Goal: Information Seeking & Learning: Learn about a topic

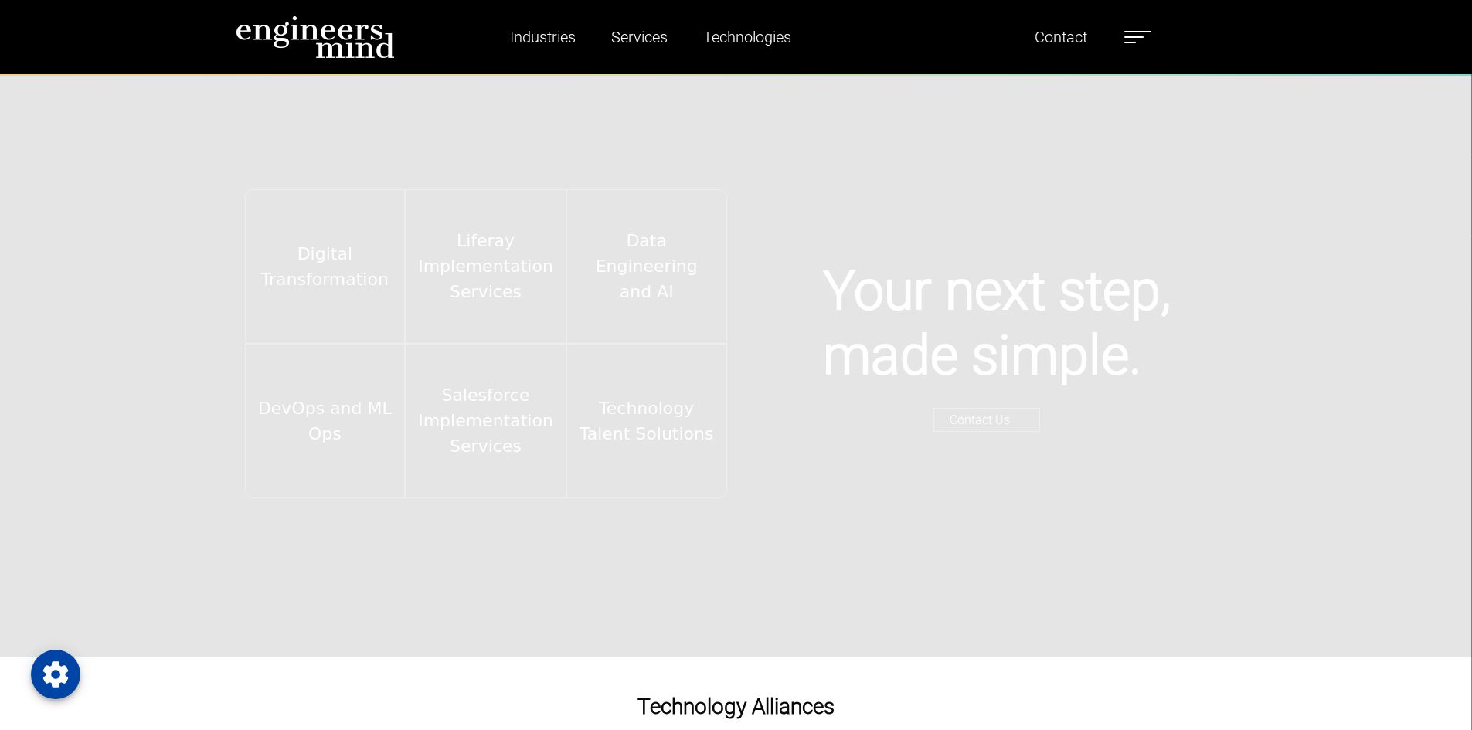
scroll to position [3081, 0]
click at [1152, 34] on label at bounding box center [1138, 37] width 27 height 20
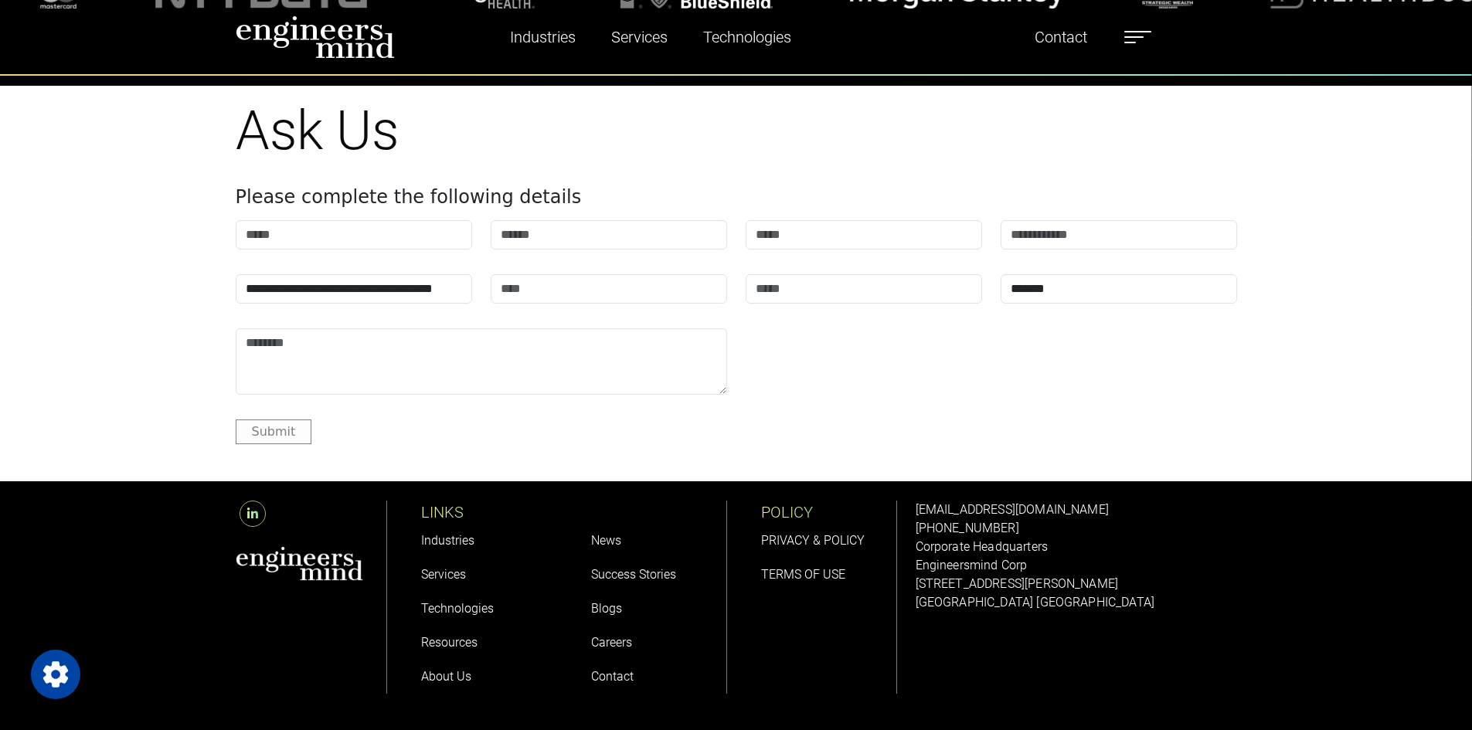
scroll to position [1952, 0]
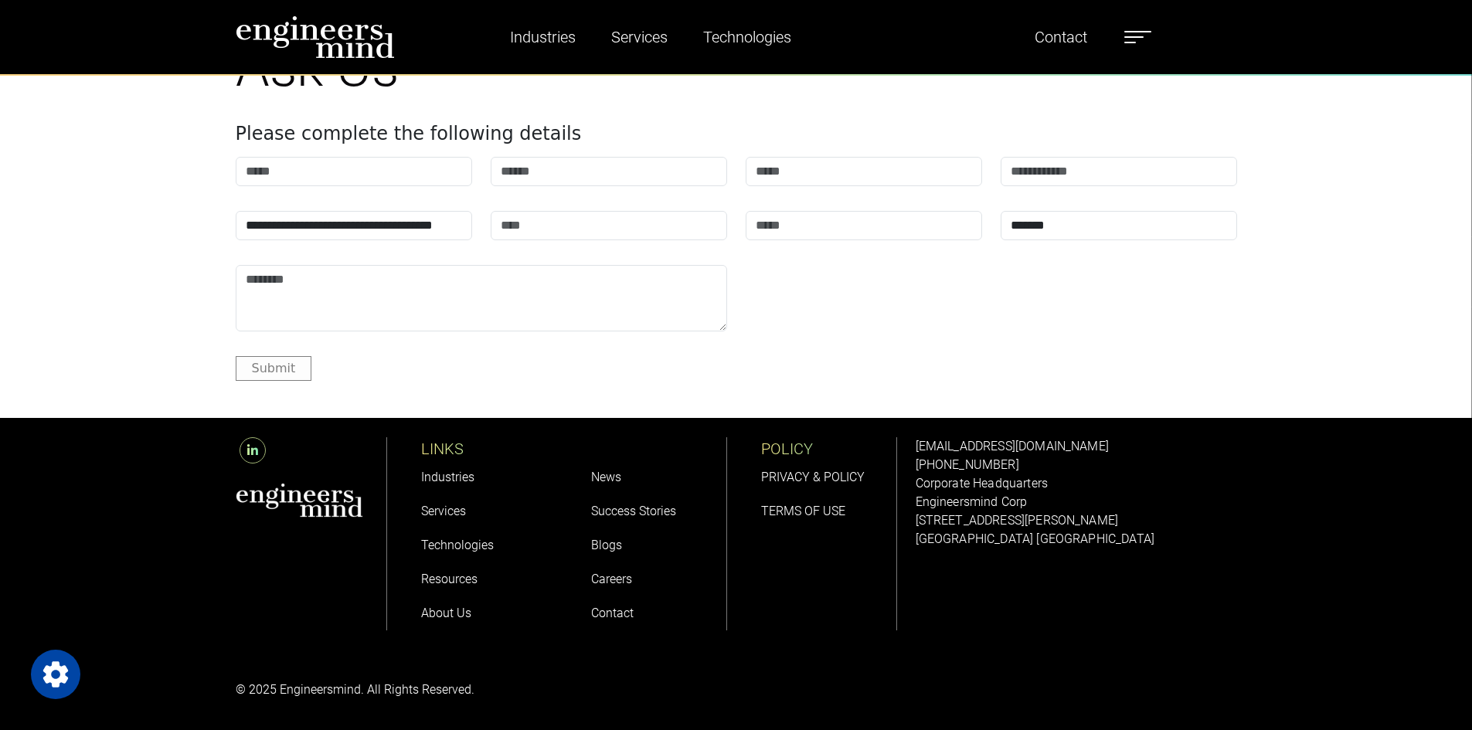
click at [614, 578] on link "Careers" at bounding box center [611, 579] width 41 height 15
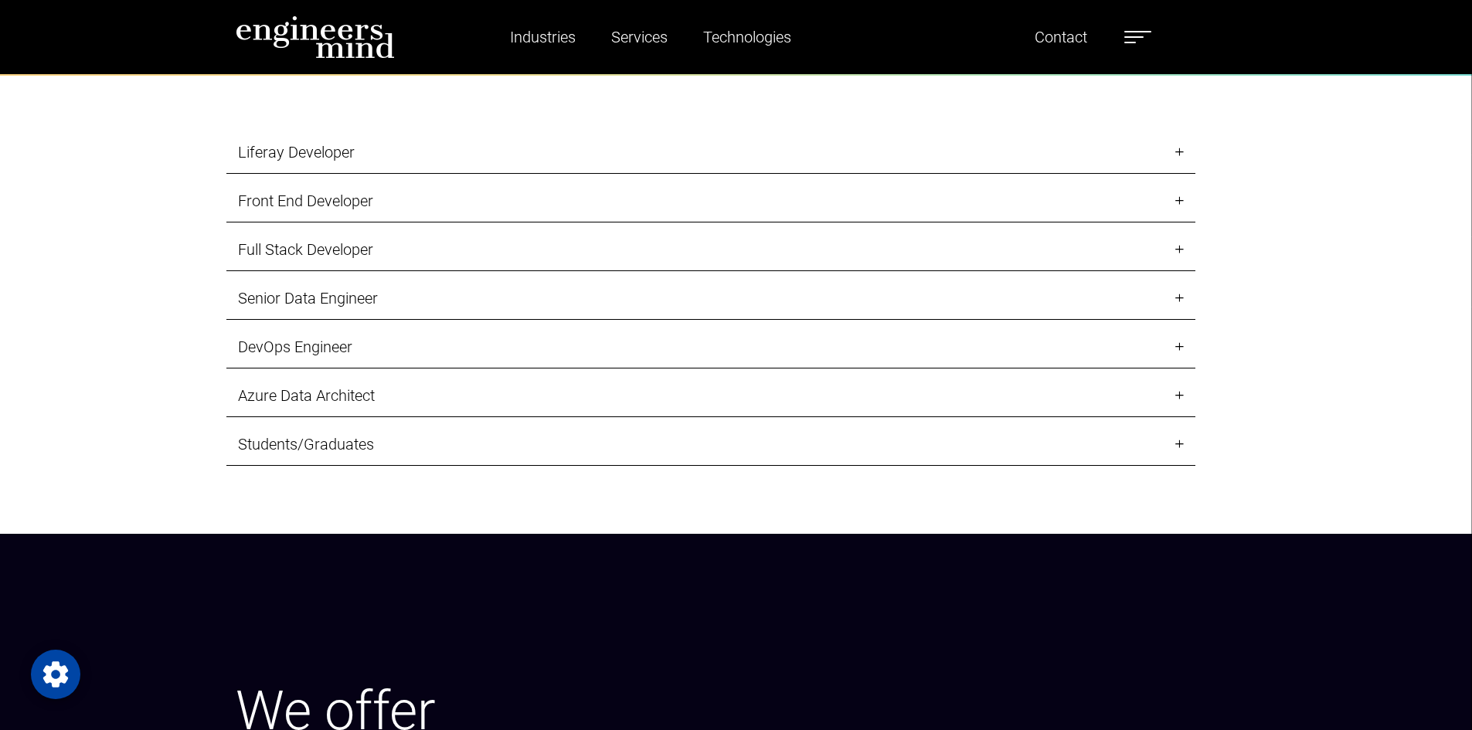
scroll to position [1907, 0]
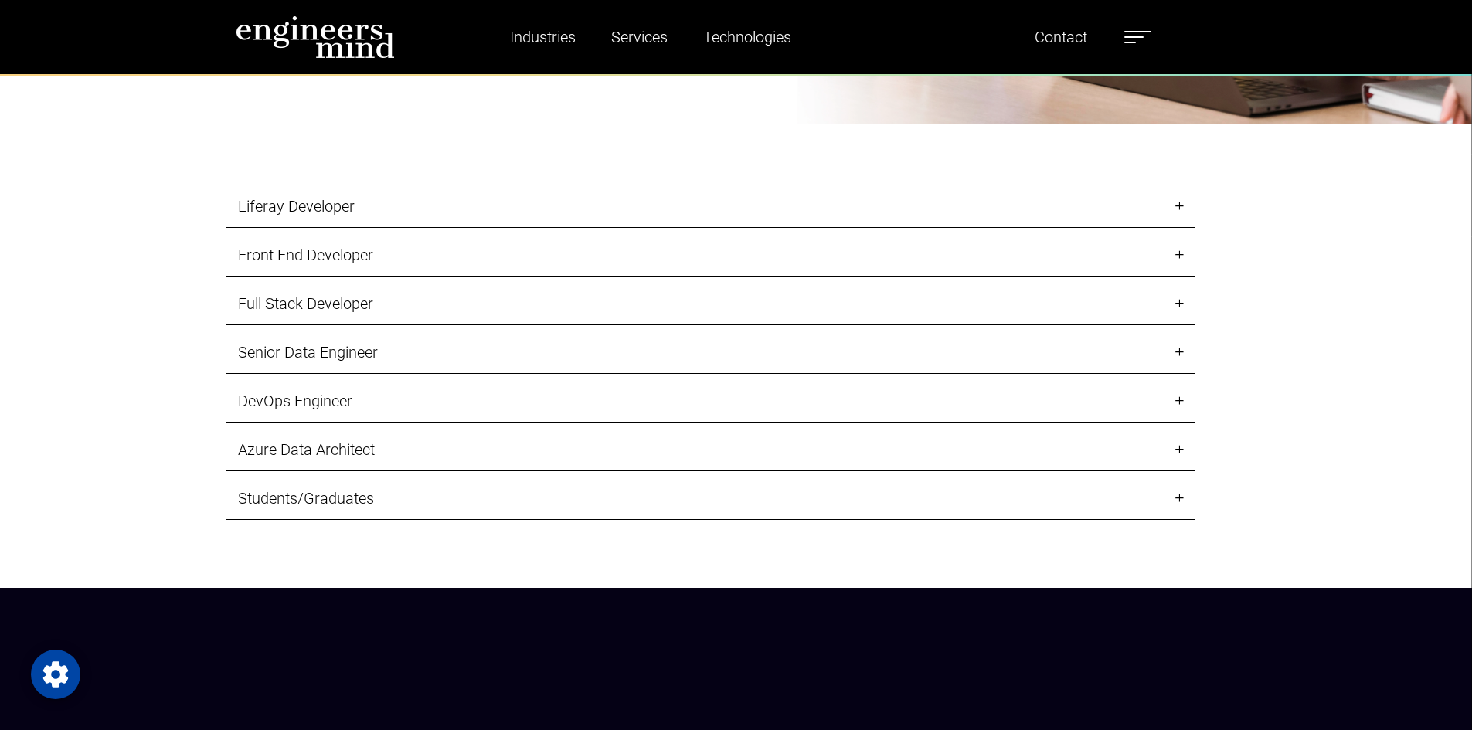
click at [366, 212] on link "Liferay Developer" at bounding box center [710, 206] width 969 height 43
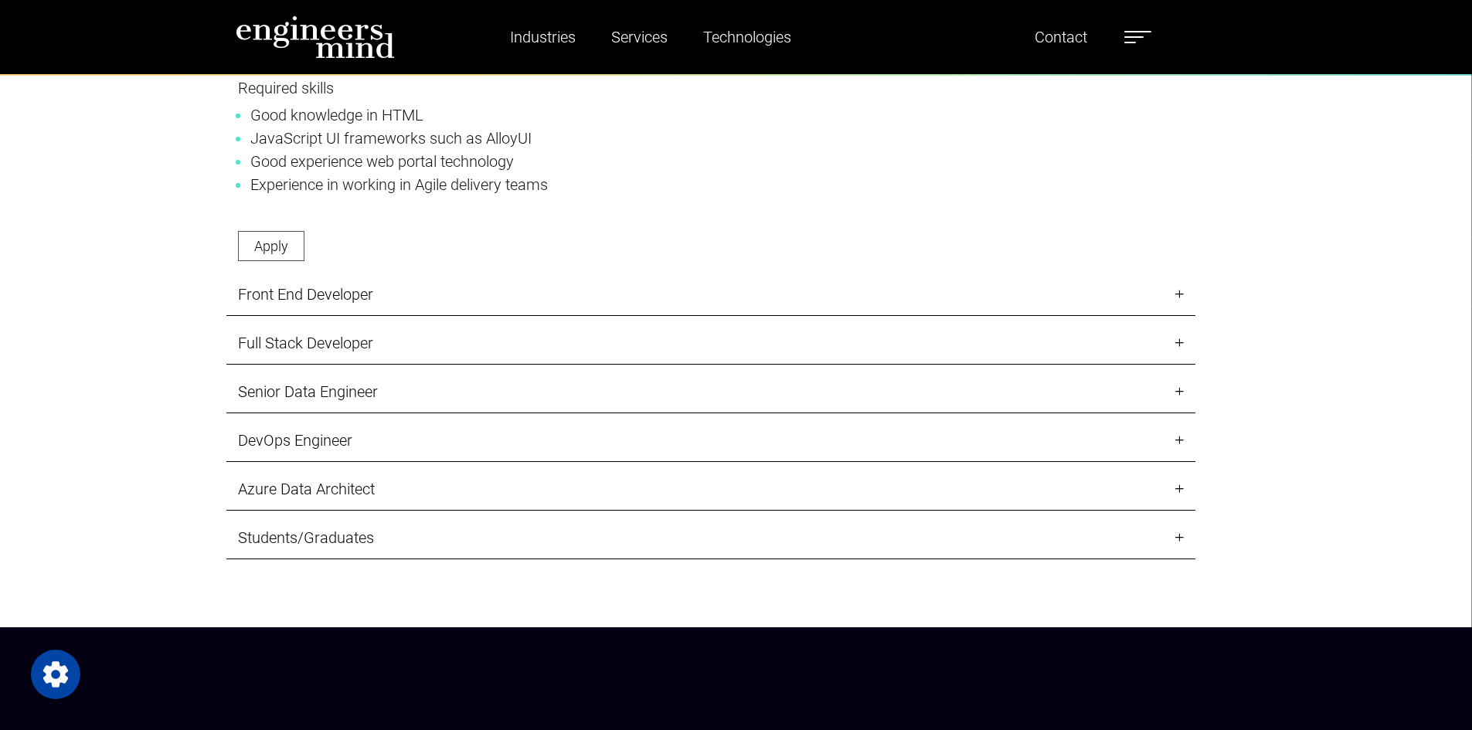
scroll to position [2411, 0]
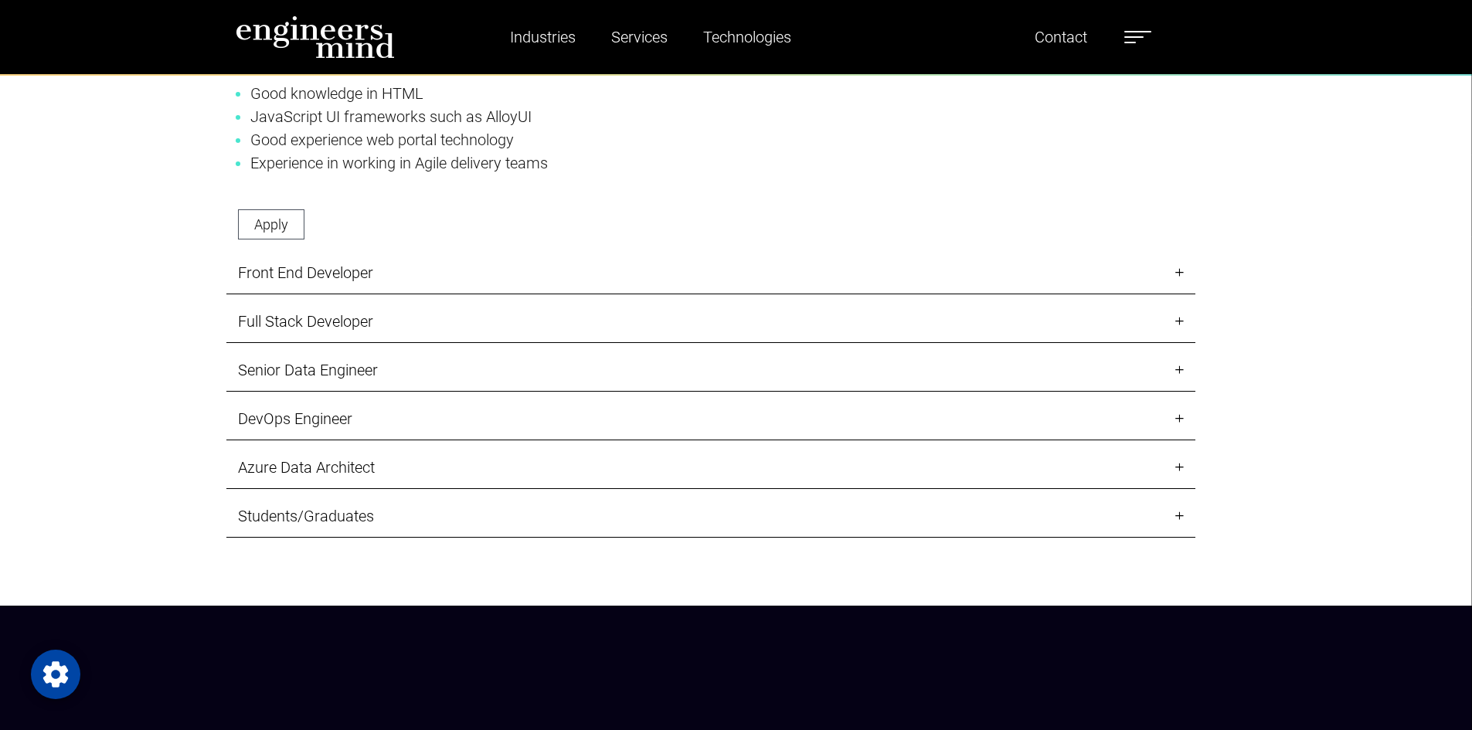
click at [310, 270] on link "Front End Developer" at bounding box center [710, 273] width 969 height 43
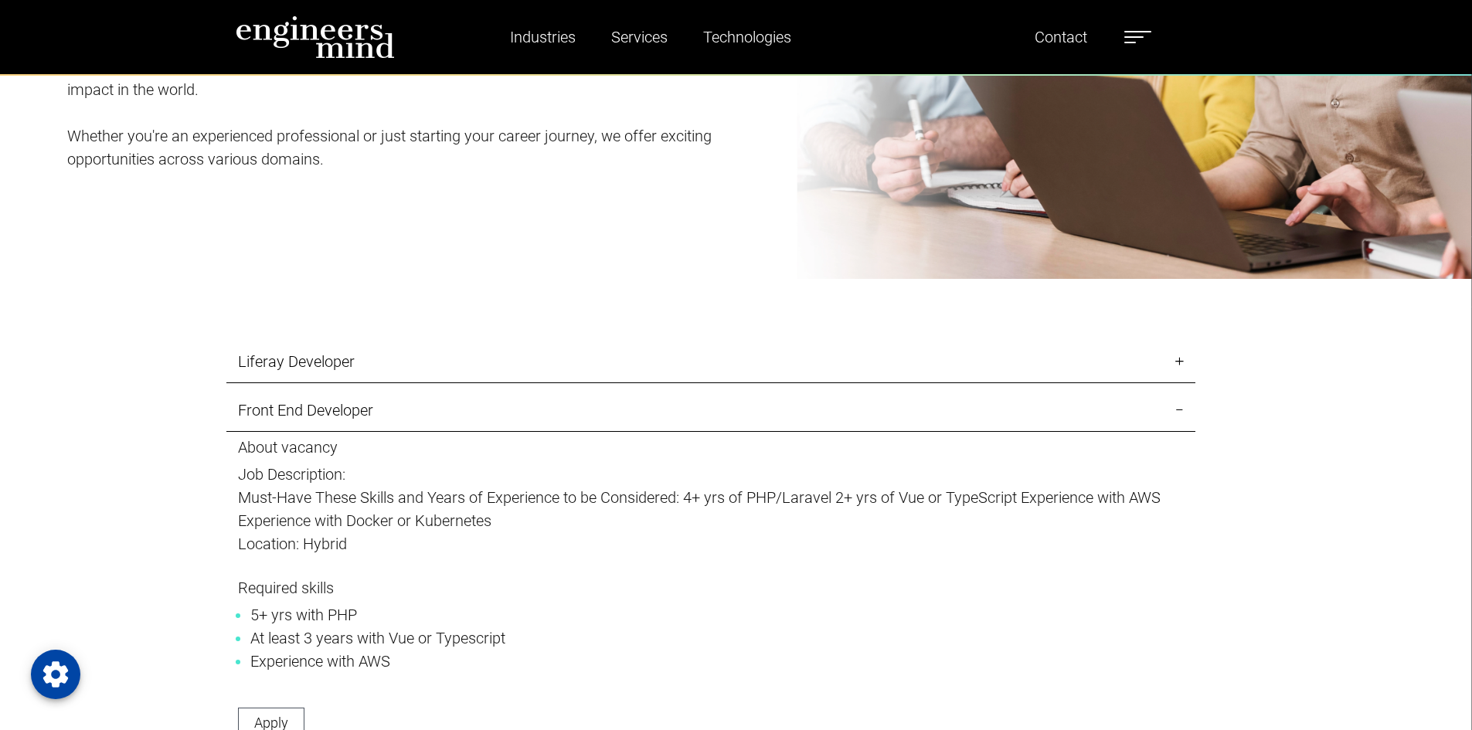
scroll to position [1741, 0]
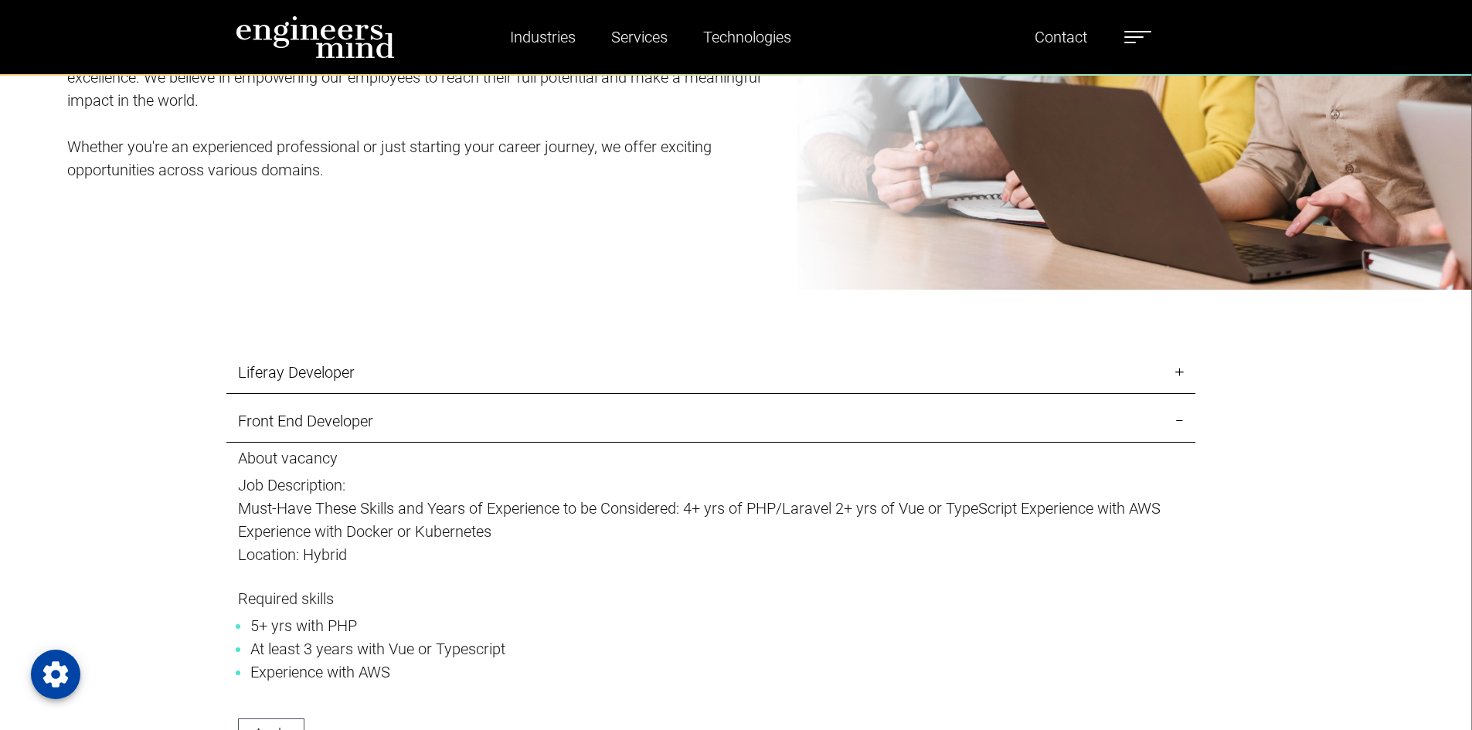
click at [359, 369] on link "Liferay Developer" at bounding box center [710, 373] width 969 height 43
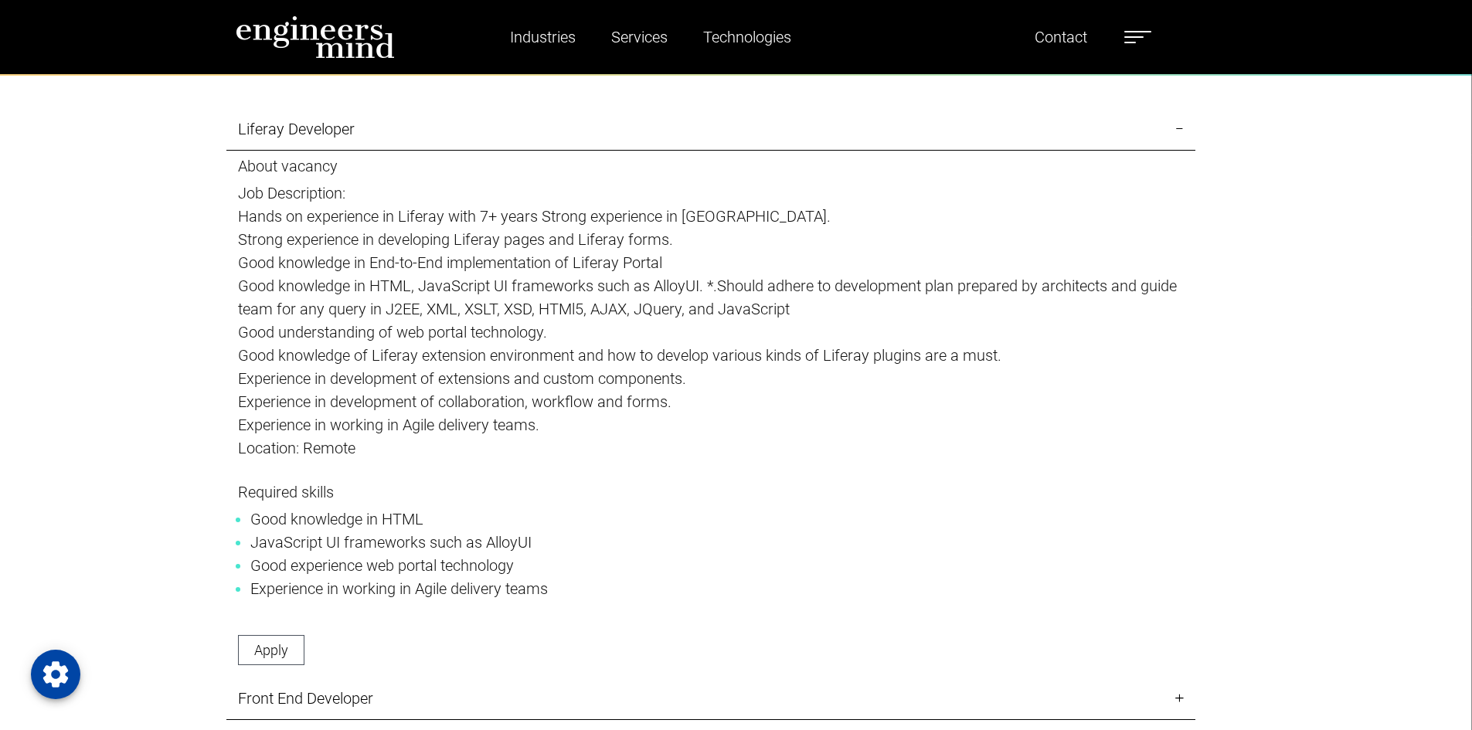
scroll to position [1986, 0]
drag, startPoint x: 359, startPoint y: 447, endPoint x: 206, endPoint y: 441, distance: 153.2
click at [206, 441] on div "Liferay Developer About vacancy Job Description: Hands on experience in Liferay…" at bounding box center [736, 538] width 1472 height 985
click at [499, 459] on p "About vacancy Job Description: Hands on experience in Liferay with 7+ years Str…" at bounding box center [711, 319] width 946 height 326
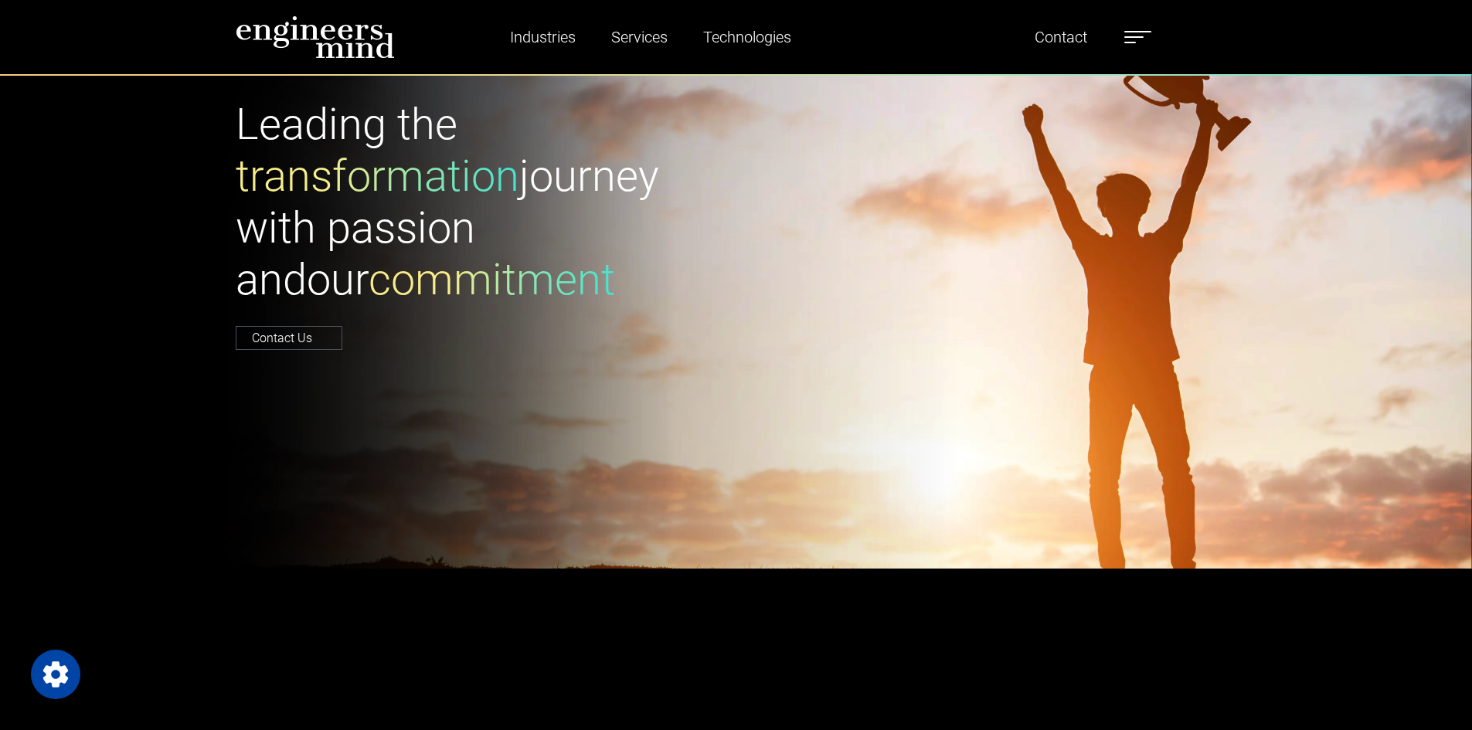
scroll to position [0, 0]
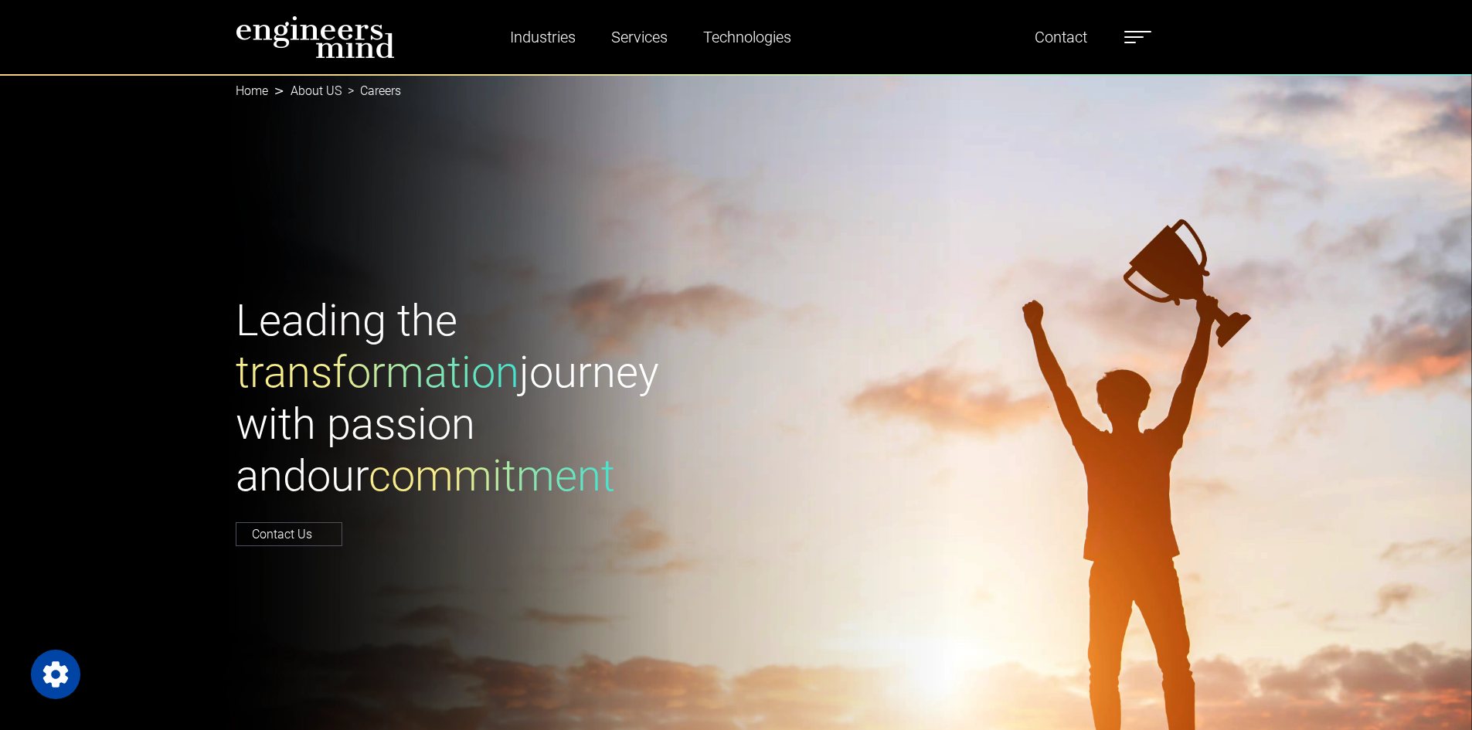
click at [327, 37] on img at bounding box center [315, 36] width 159 height 43
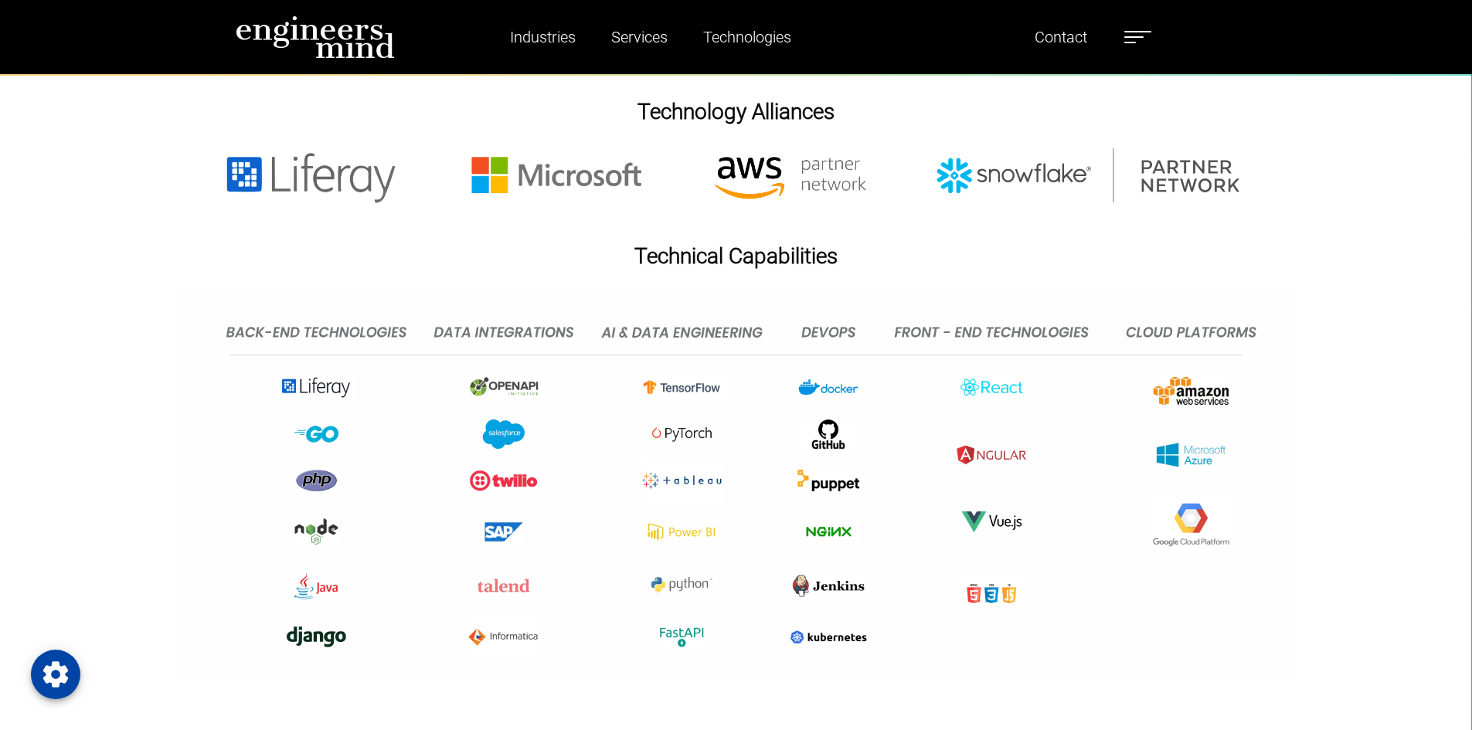
scroll to position [3672, 0]
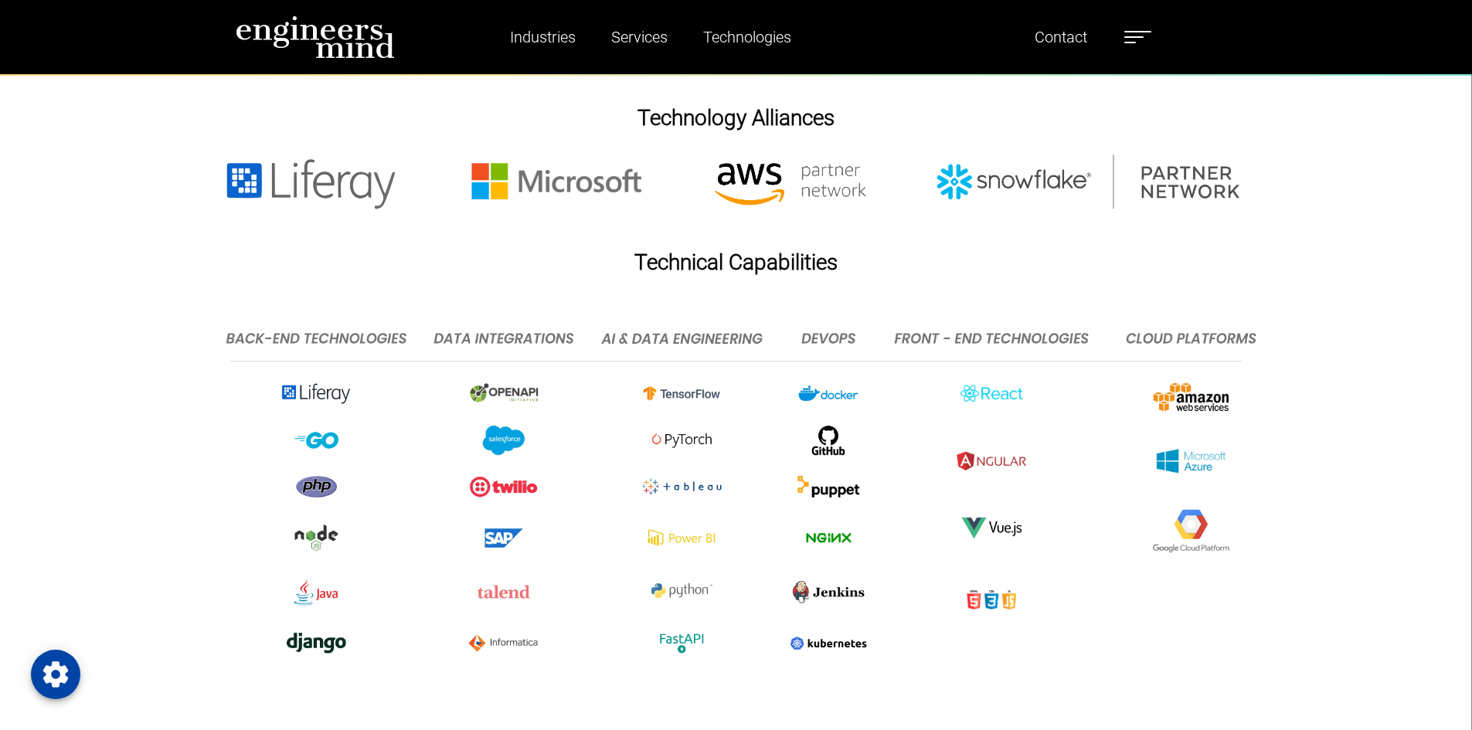
click at [1134, 34] on label at bounding box center [1138, 37] width 27 height 20
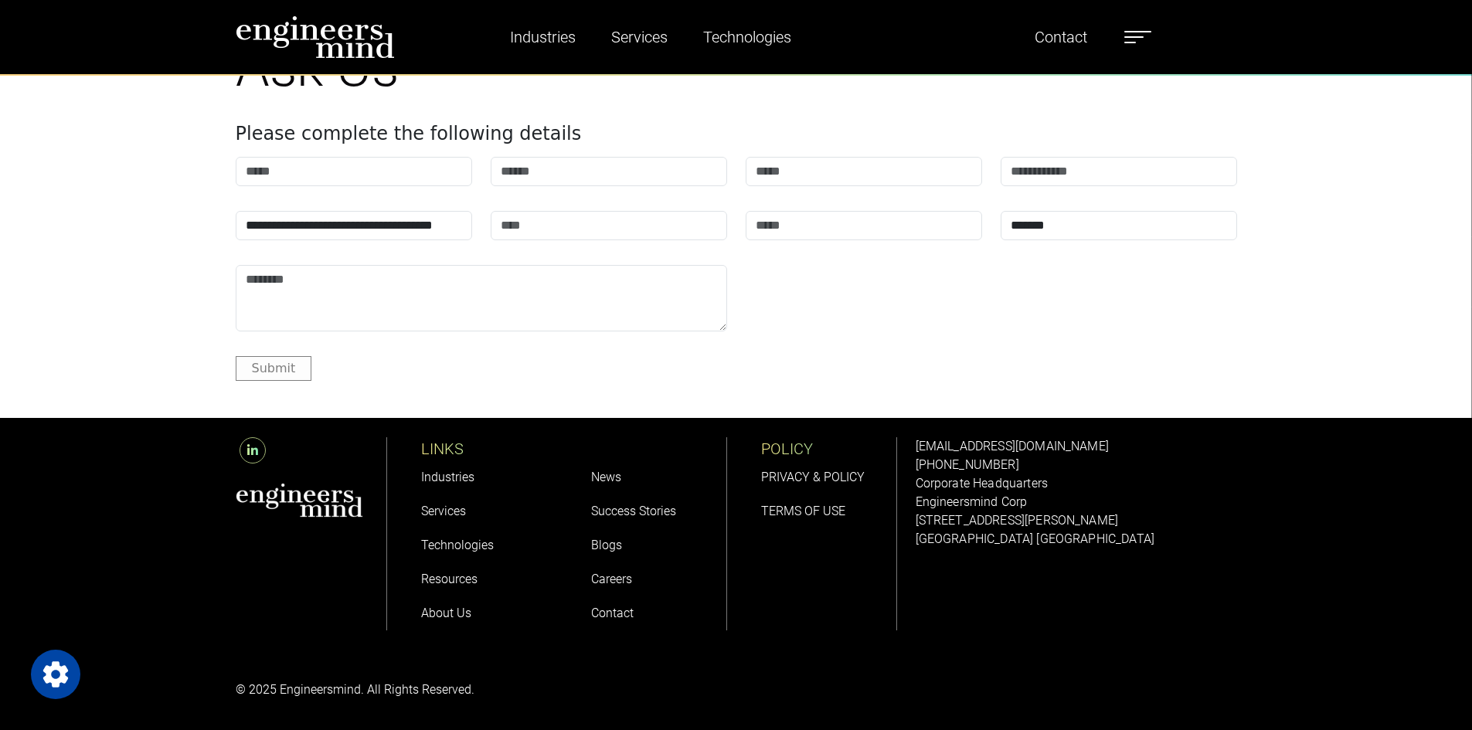
click at [609, 577] on link "Careers" at bounding box center [611, 579] width 41 height 15
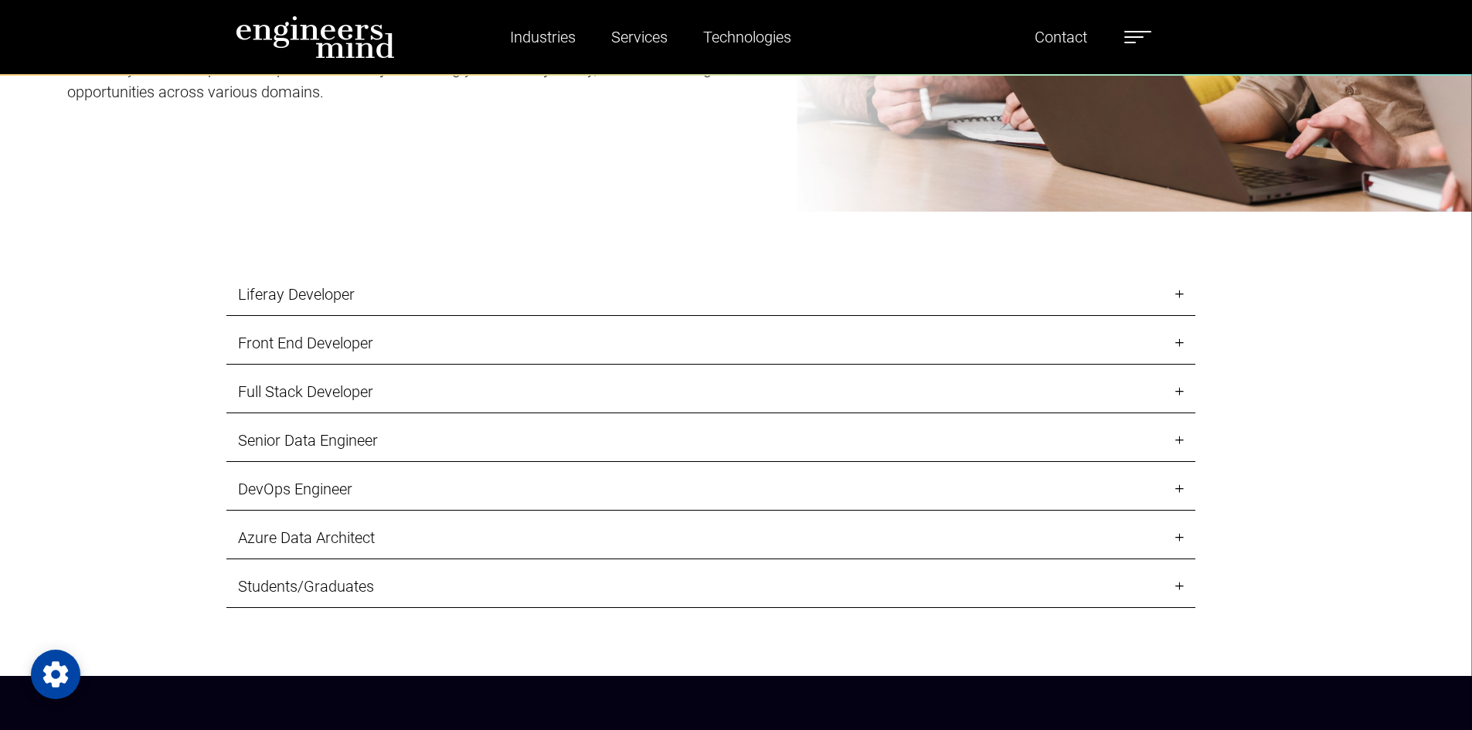
scroll to position [1819, 0]
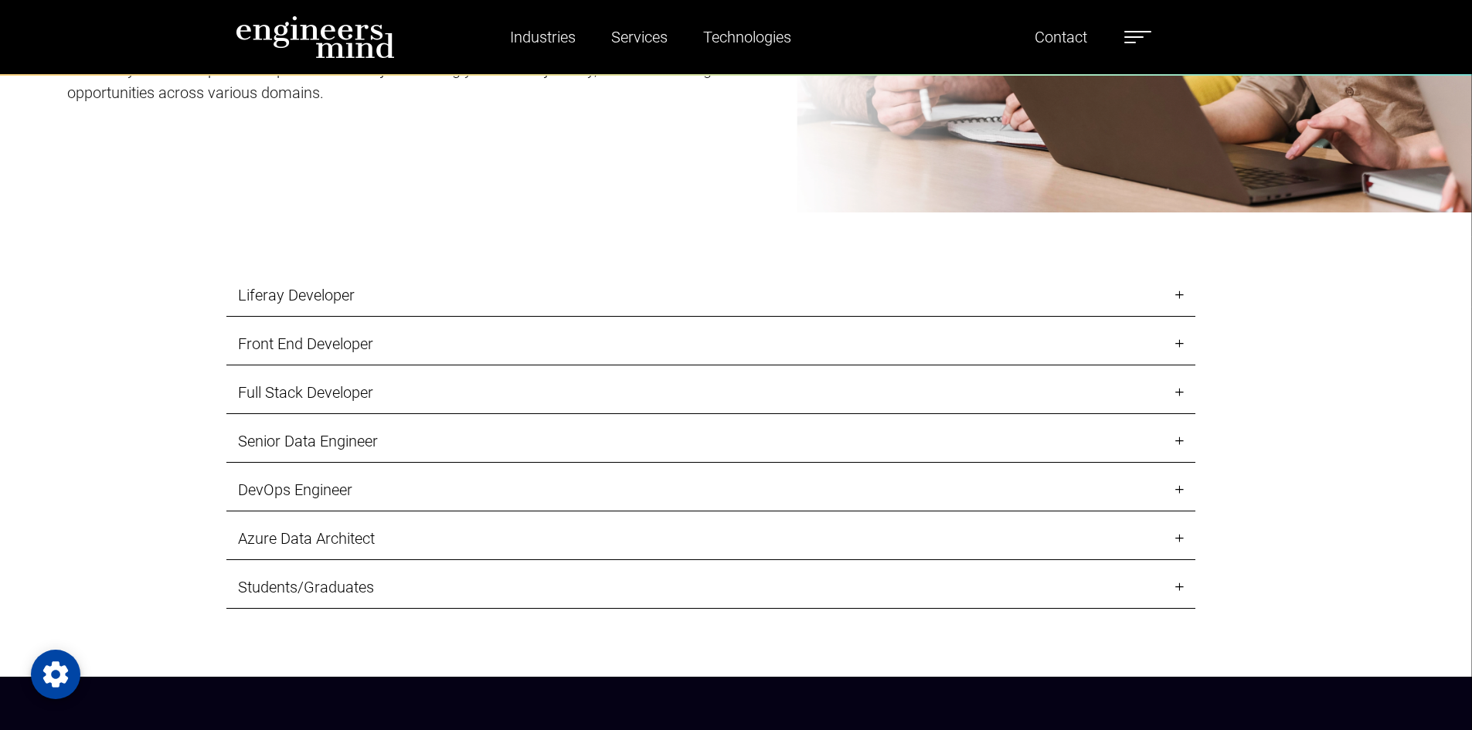
click at [332, 301] on link "Liferay Developer" at bounding box center [710, 295] width 969 height 43
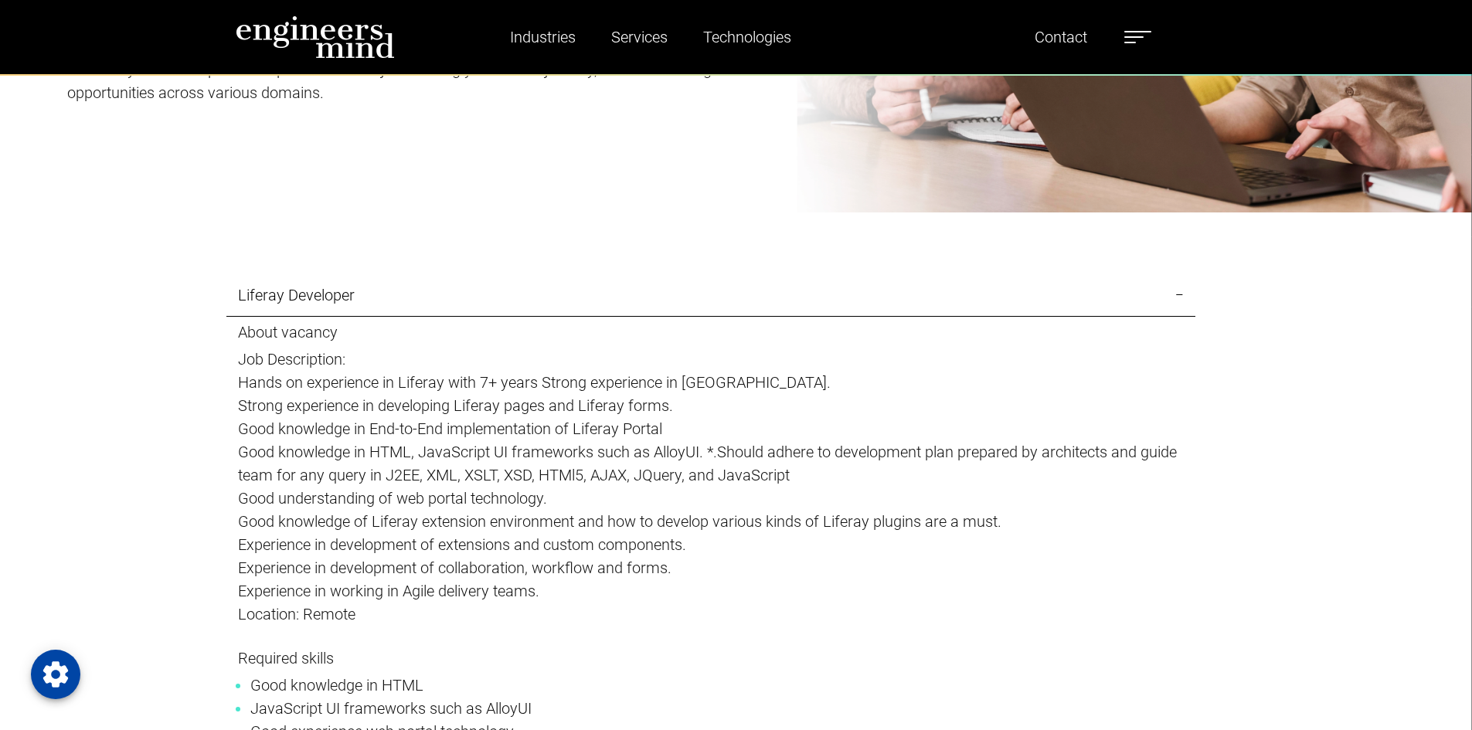
click at [332, 301] on link "Liferay Developer" at bounding box center [710, 295] width 969 height 43
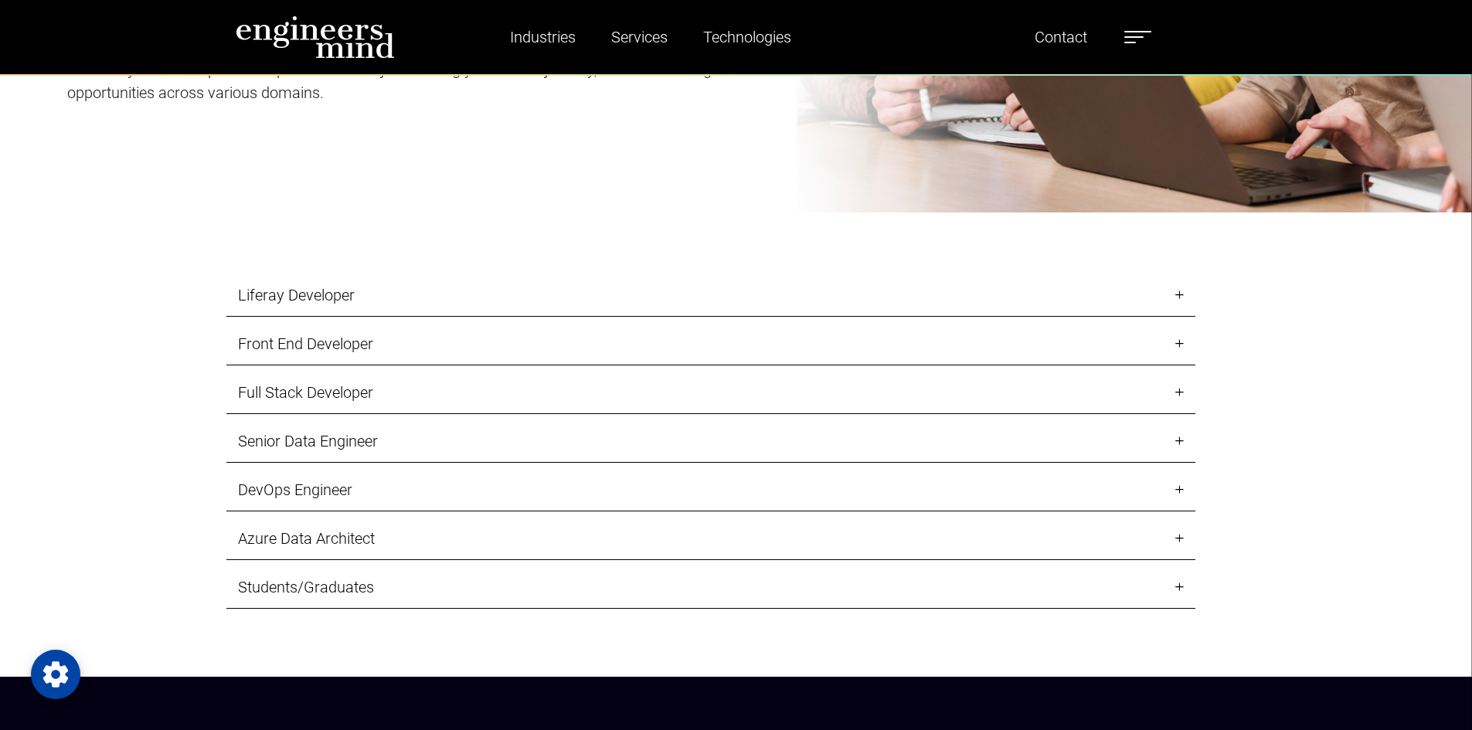
scroll to position [1865, 0]
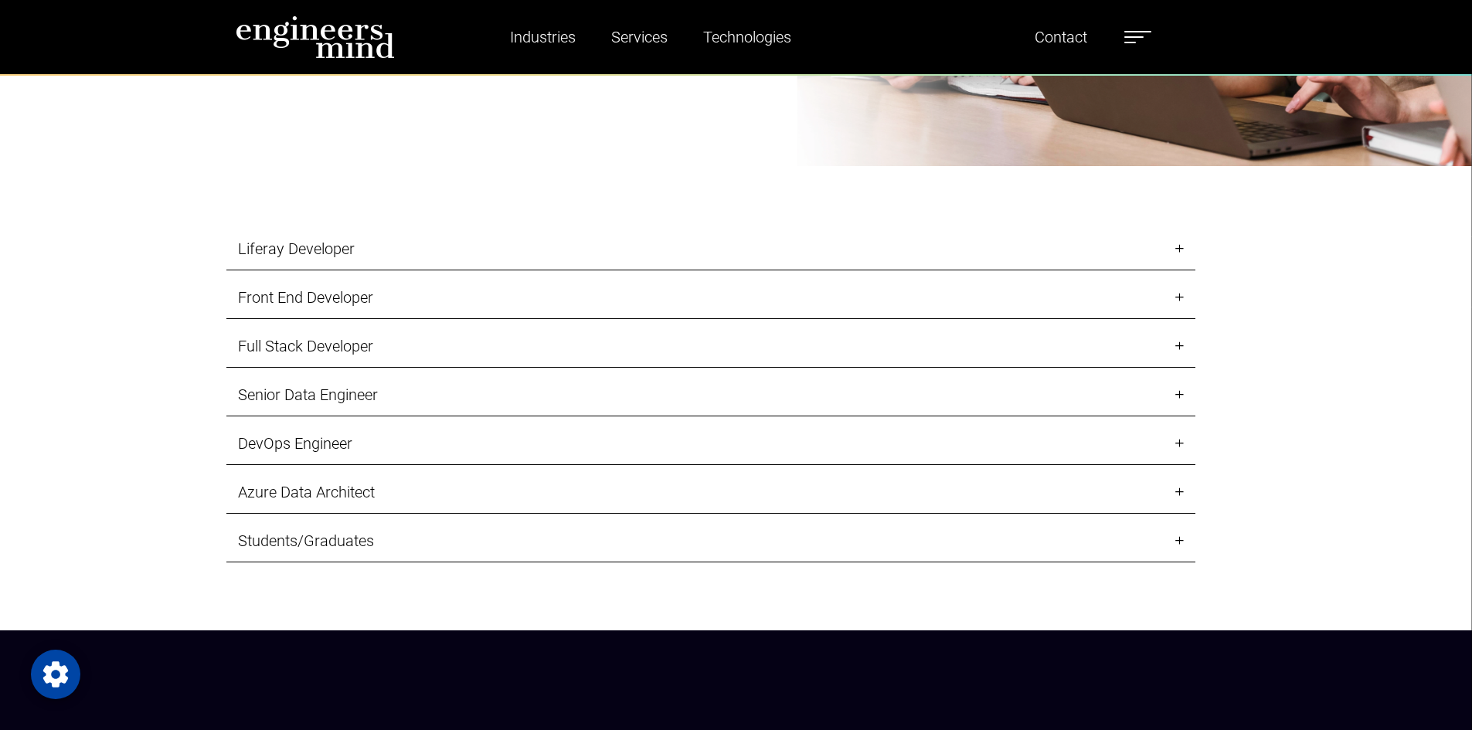
click at [359, 299] on link "Front End Developer" at bounding box center [710, 298] width 969 height 43
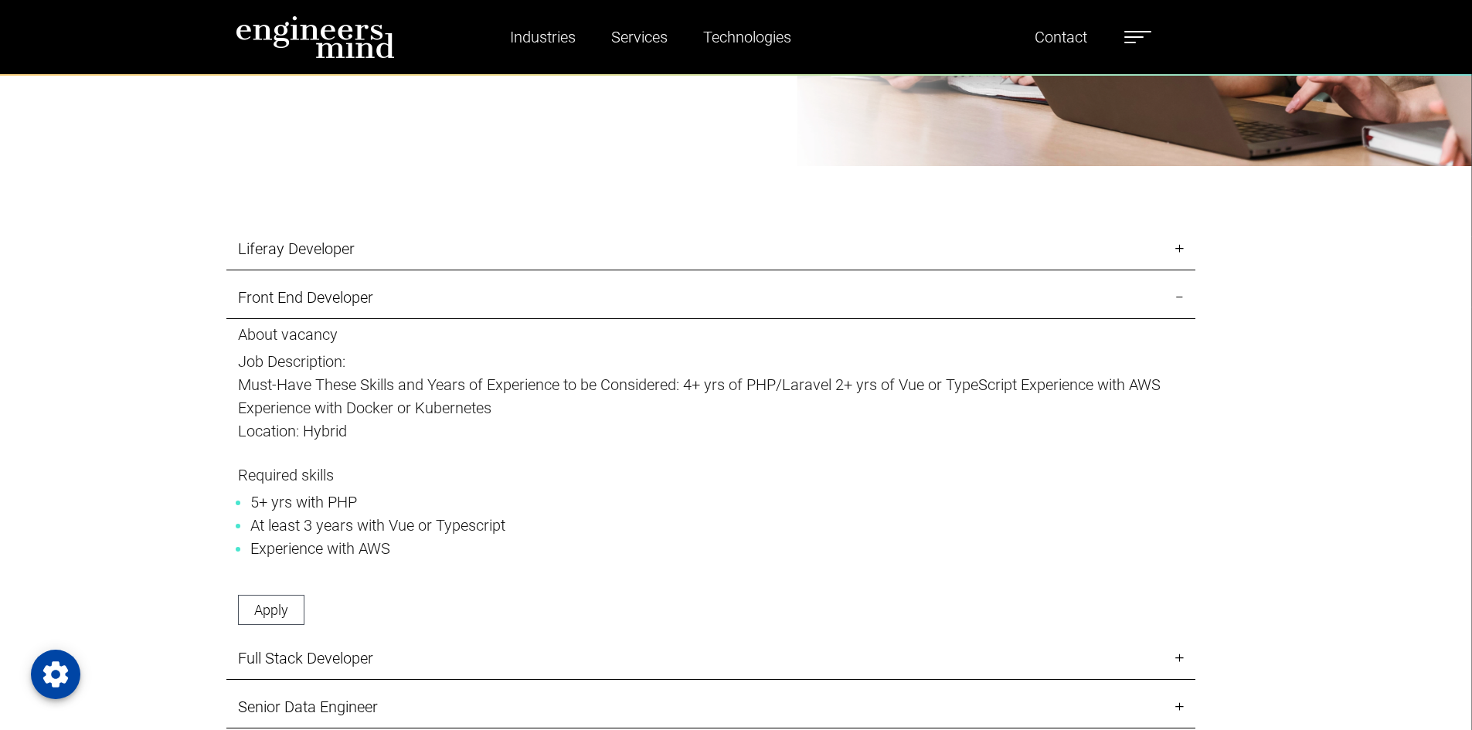
click at [345, 304] on link "Front End Developer" at bounding box center [710, 298] width 969 height 43
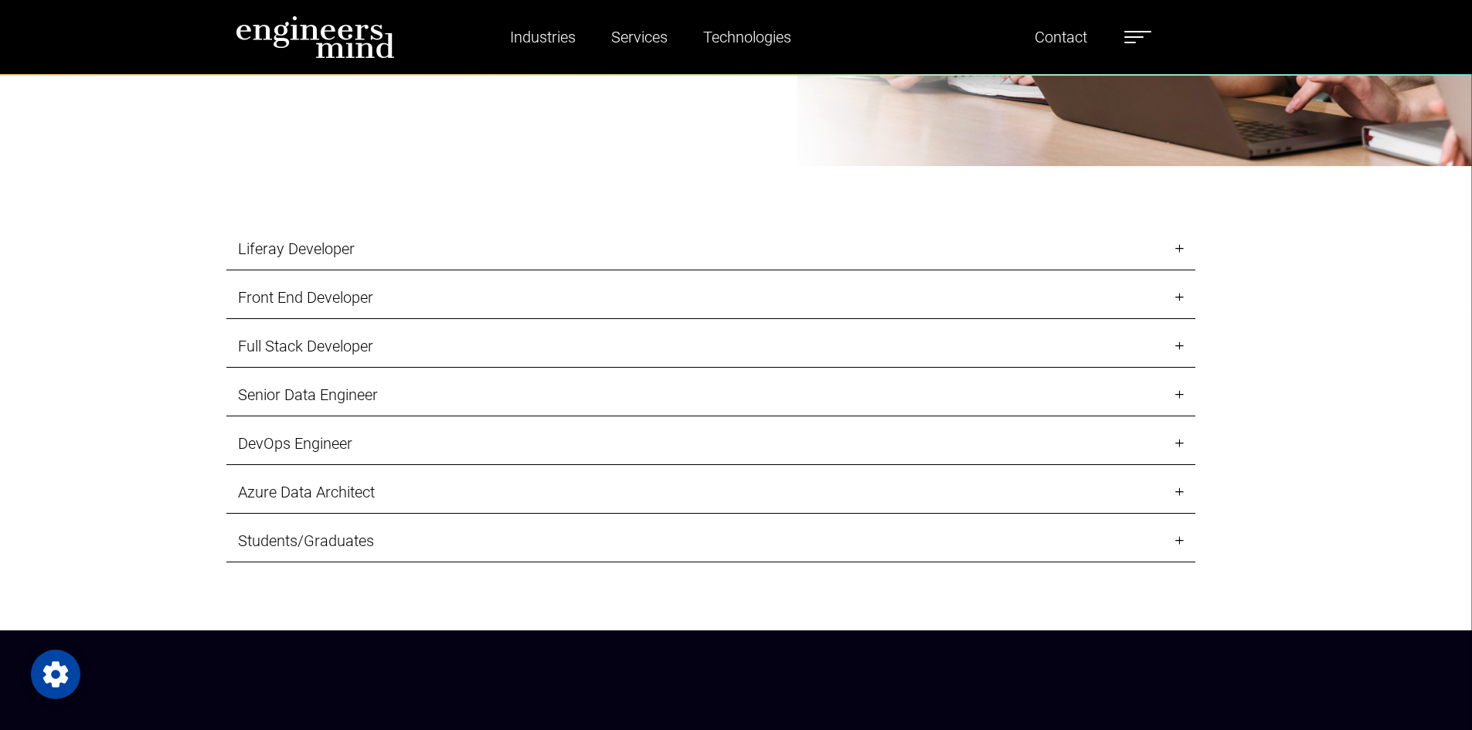
scroll to position [1914, 0]
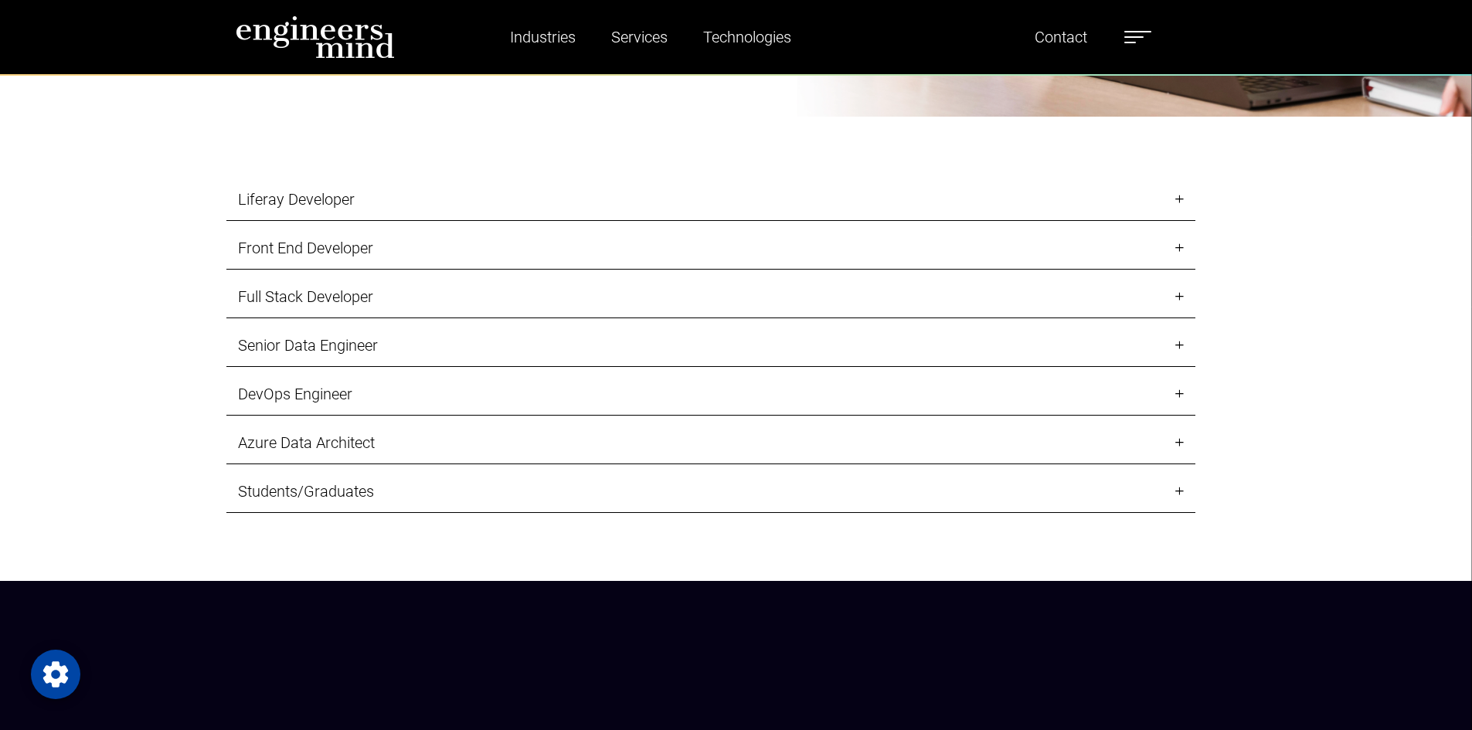
click at [323, 332] on link "Senior Data Engineer" at bounding box center [710, 346] width 969 height 43
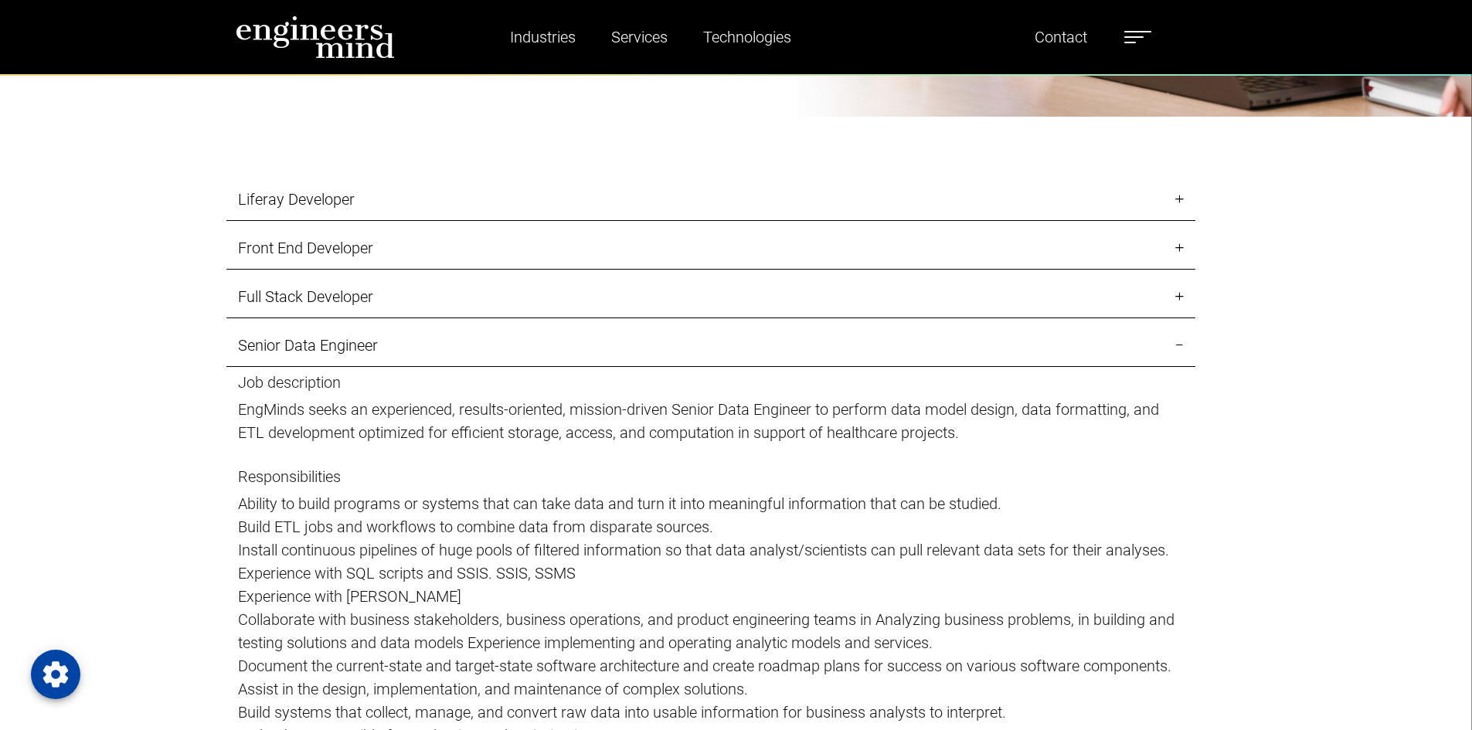
click at [318, 342] on link "Senior Data Engineer" at bounding box center [710, 346] width 969 height 43
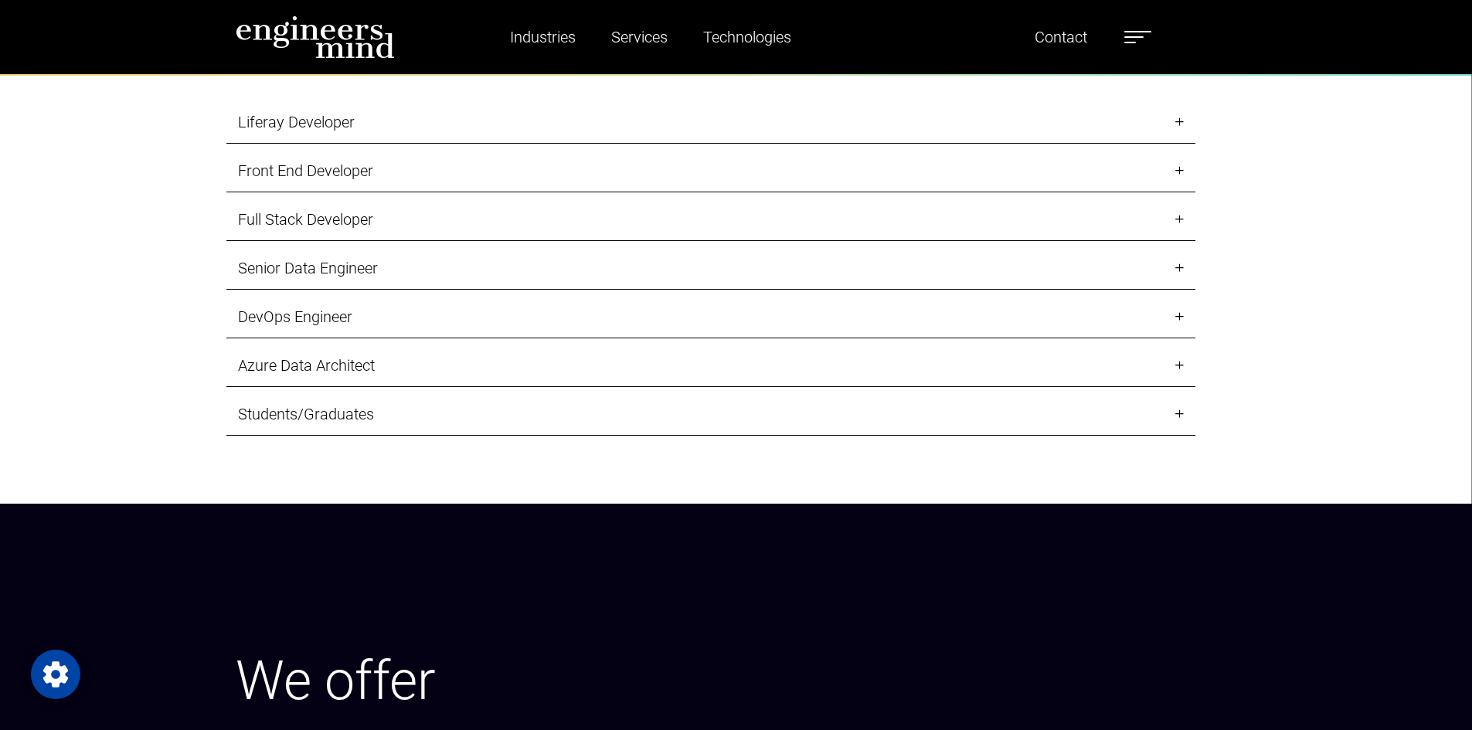
scroll to position [1945, 0]
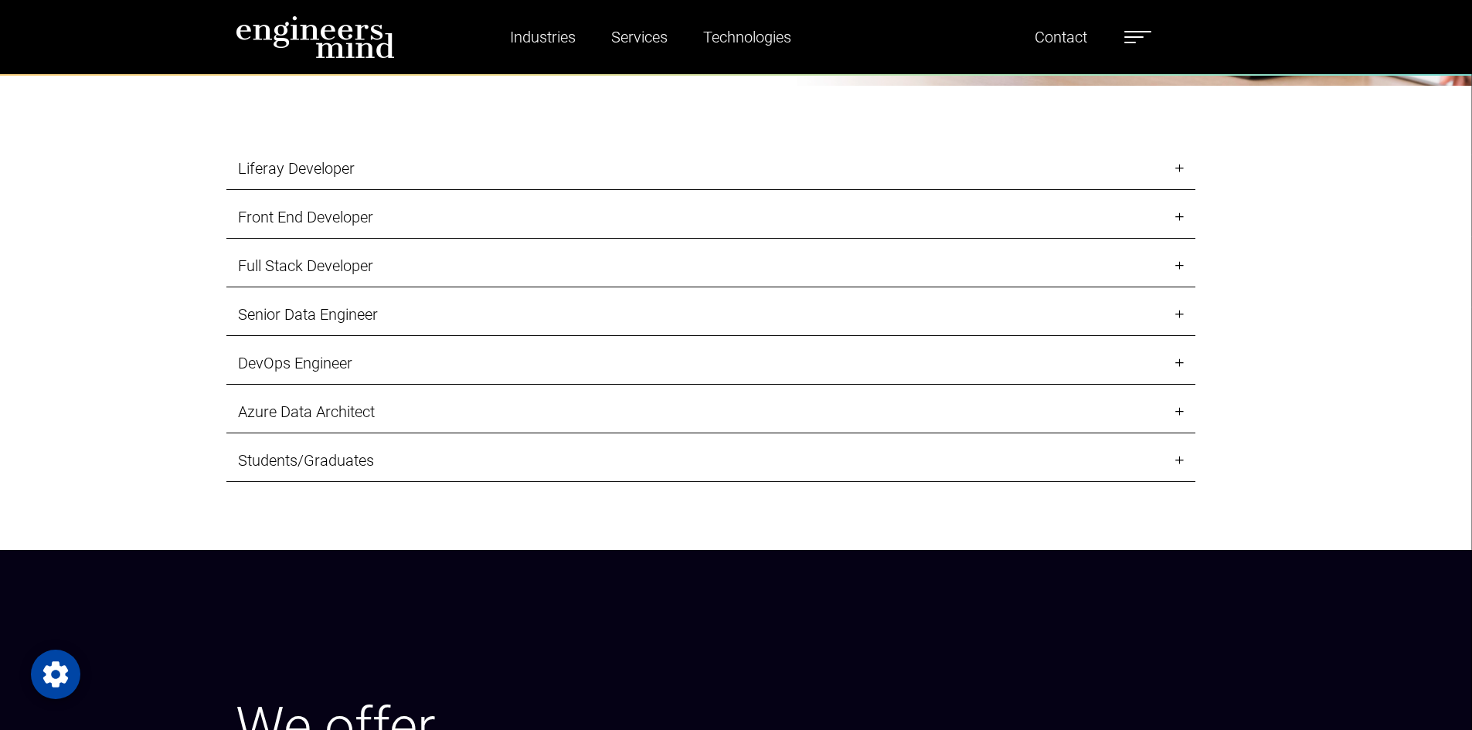
click at [318, 456] on link "Students/Graduates" at bounding box center [710, 461] width 969 height 43
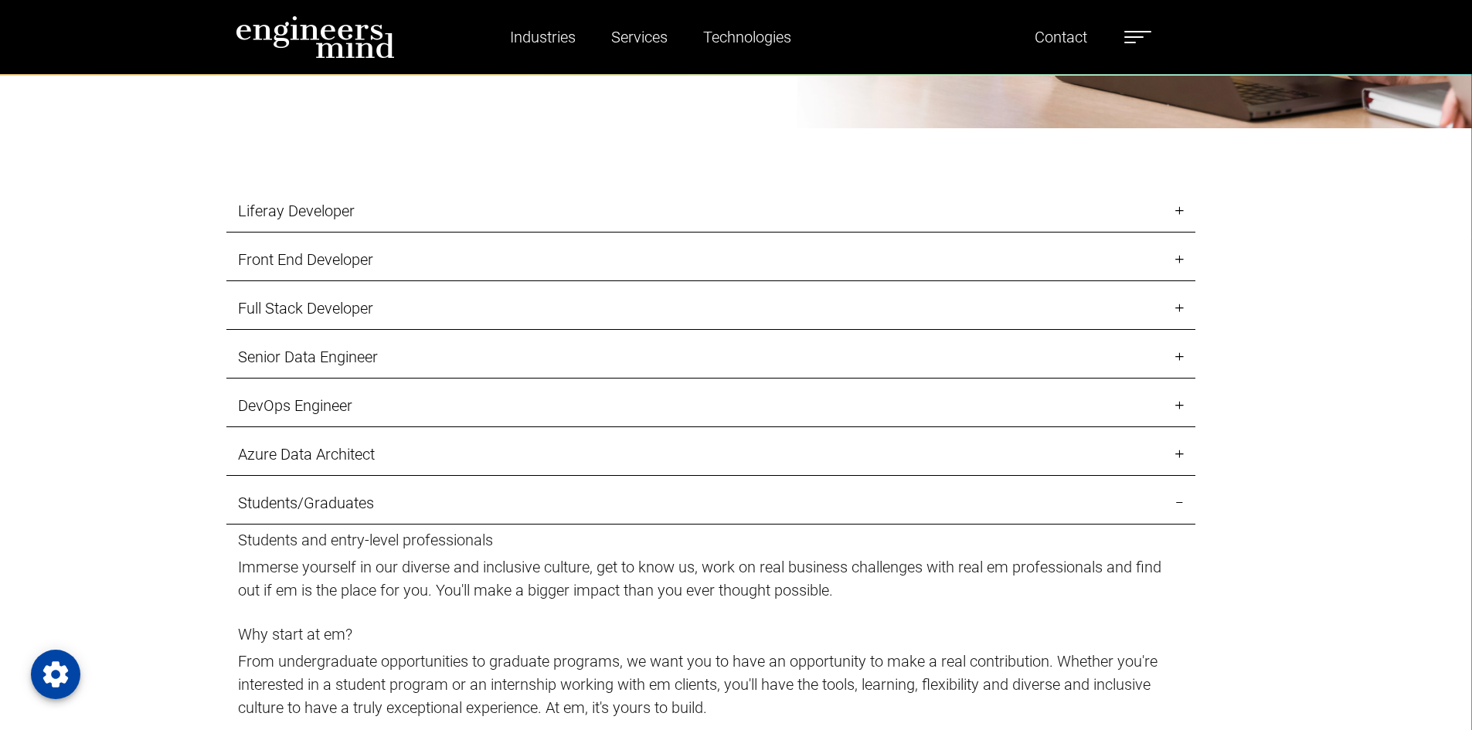
scroll to position [1902, 0]
click at [332, 267] on link "Front End Developer" at bounding box center [710, 261] width 969 height 43
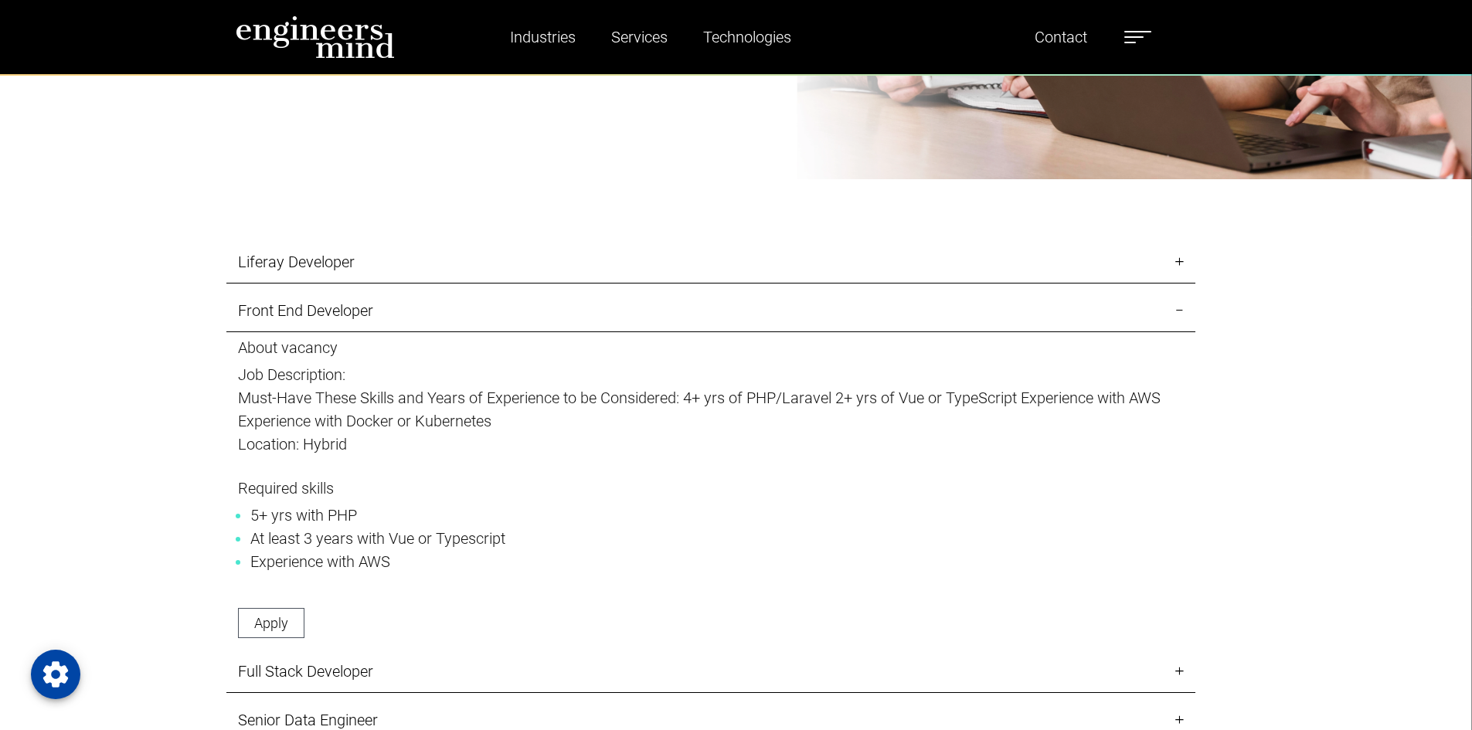
scroll to position [1850, 0]
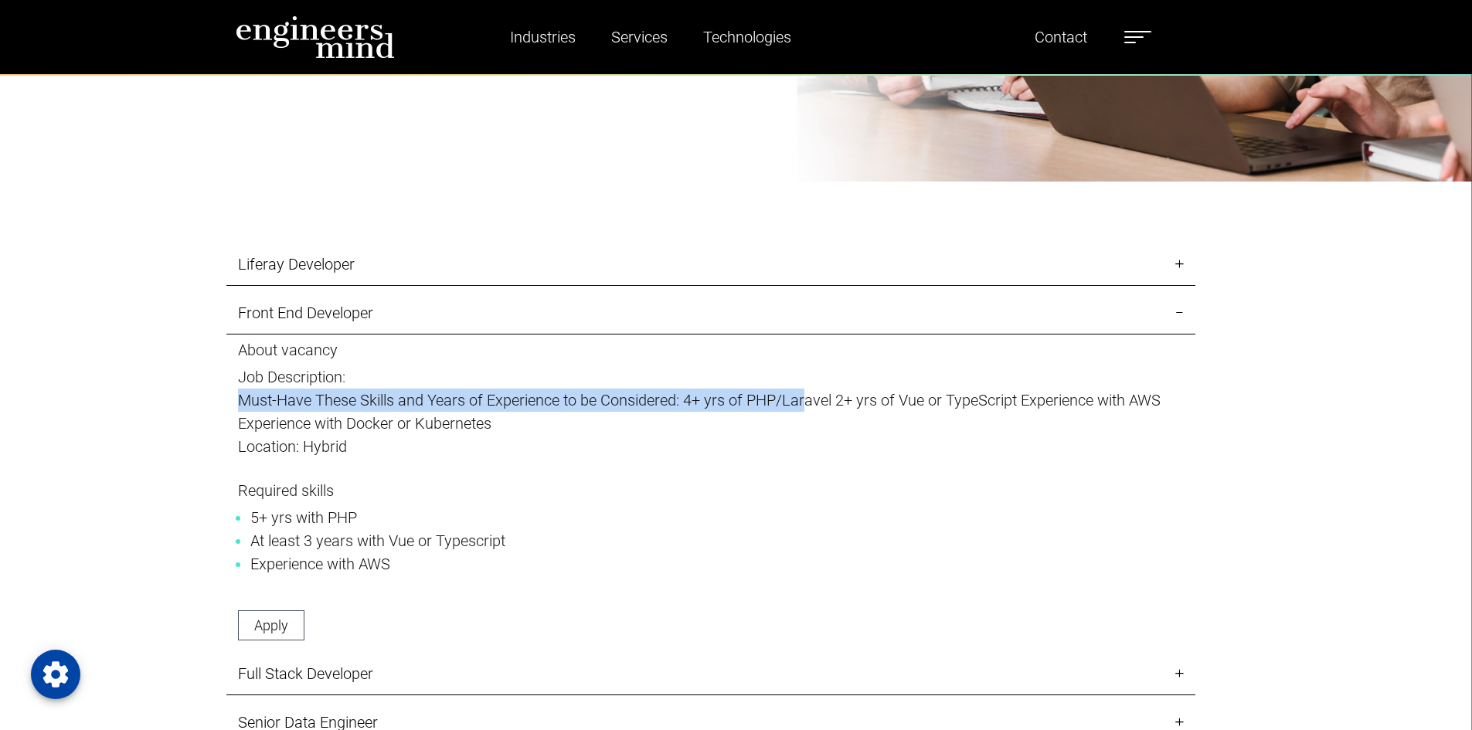
drag, startPoint x: 236, startPoint y: 404, endPoint x: 812, endPoint y: 408, distance: 575.8
click at [812, 408] on div "About vacancy Job Description: Must-Have These Skills and Years of Experience t…" at bounding box center [710, 497] width 969 height 312
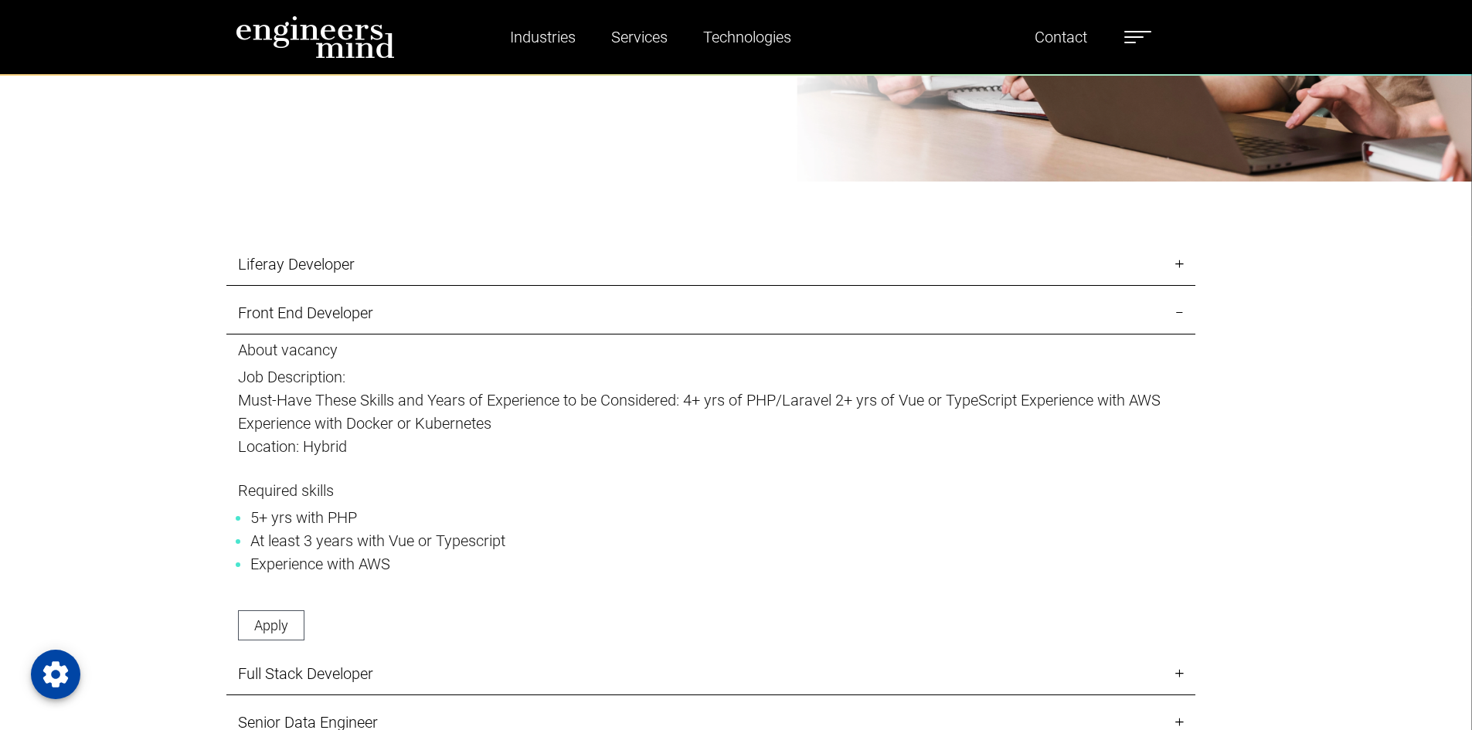
click at [890, 417] on p "Must-Have These Skills and Years of Experience to be Considered: 4+ yrs of PHP/…" at bounding box center [711, 412] width 946 height 46
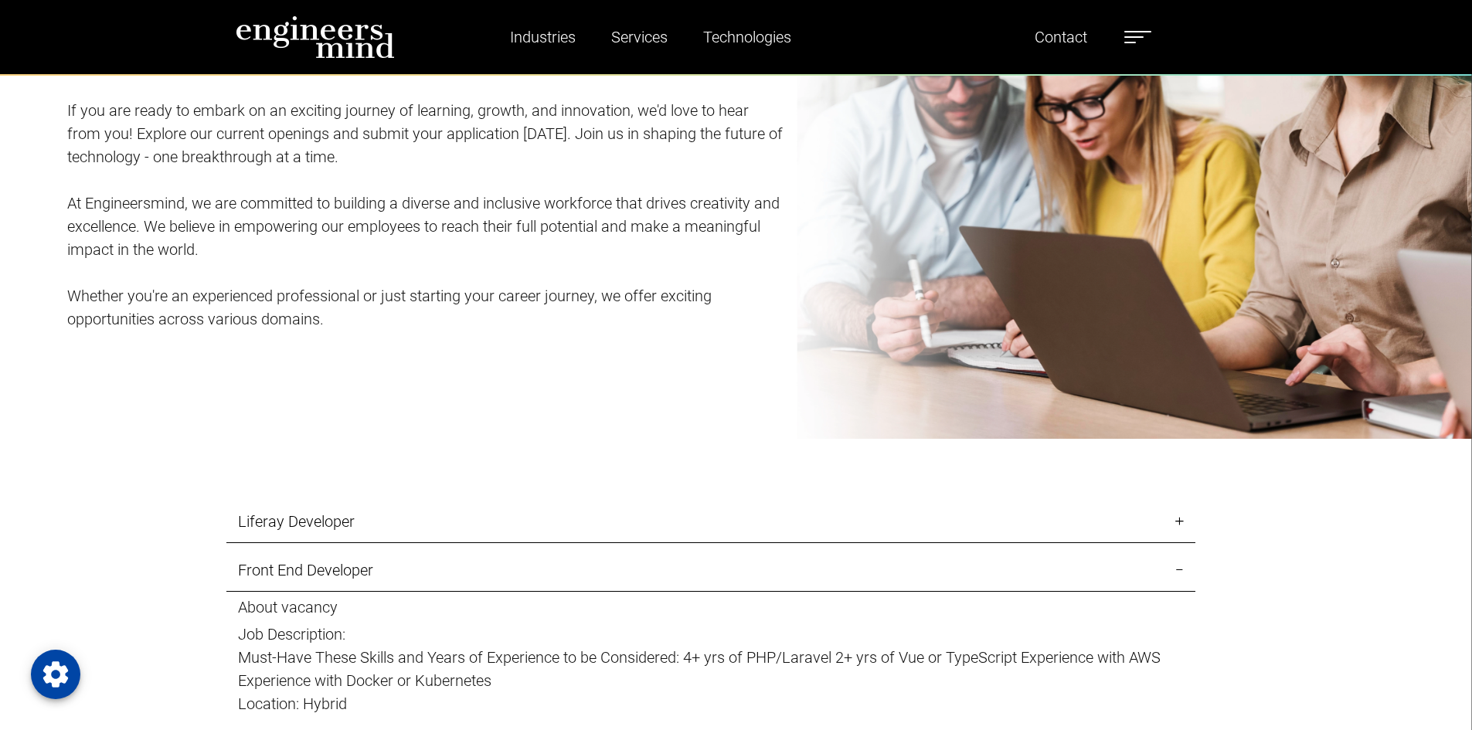
scroll to position [1591, 0]
click at [308, 512] on link "Liferay Developer" at bounding box center [710, 523] width 969 height 43
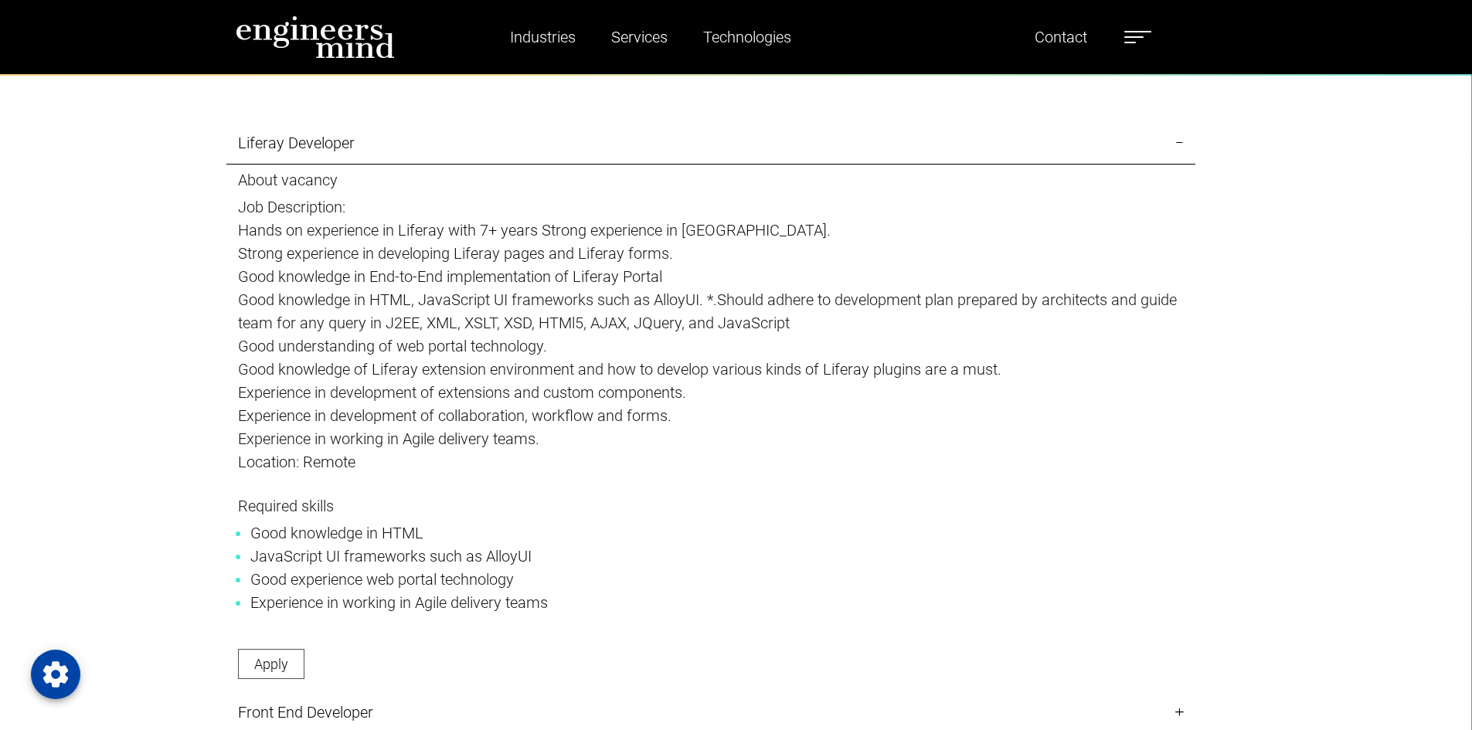
scroll to position [1972, 0]
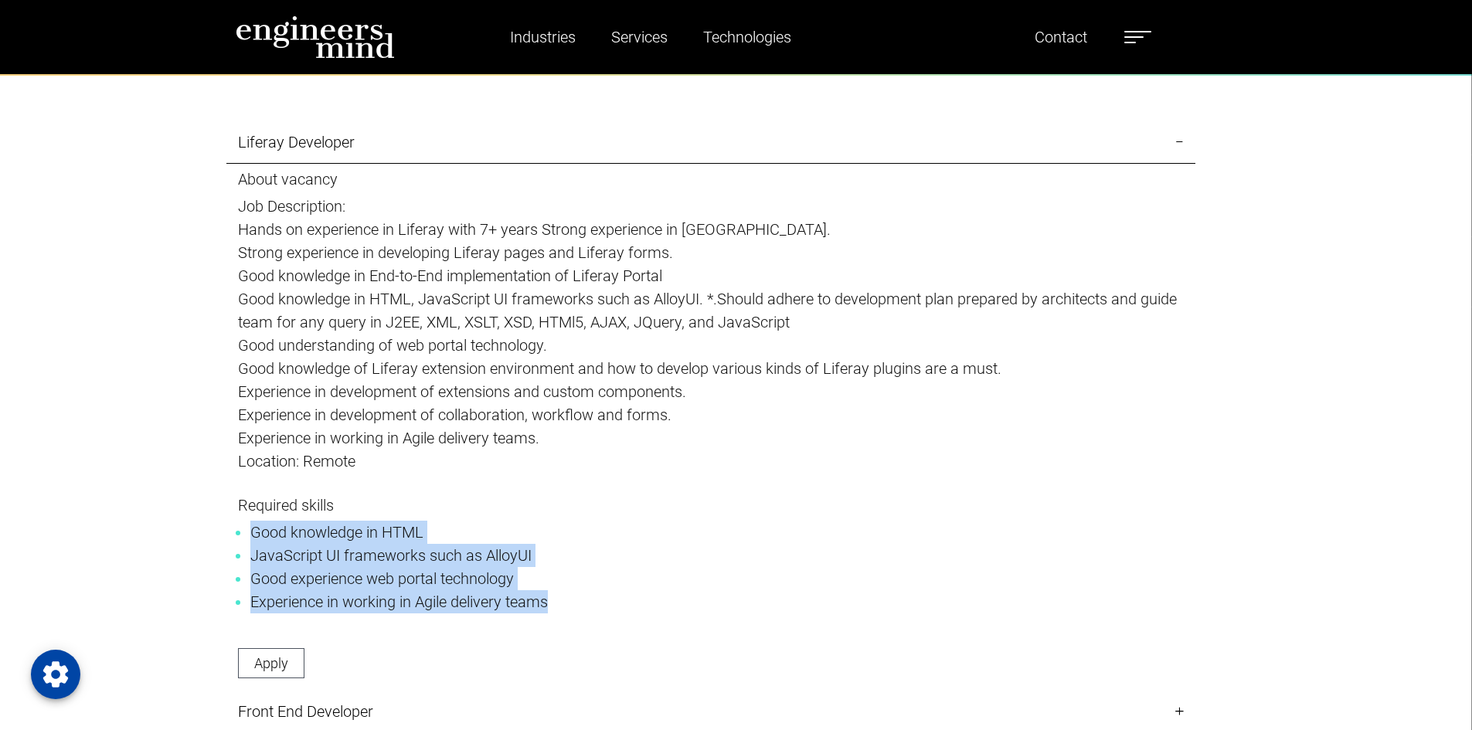
drag, startPoint x: 252, startPoint y: 526, endPoint x: 551, endPoint y: 596, distance: 307.1
click at [551, 596] on ul "Good knowledge in HTML JavaScript UI frameworks such as AlloyUI Good experience…" at bounding box center [711, 567] width 946 height 93
click at [520, 577] on li "Good experience web portal technology" at bounding box center [710, 578] width 921 height 23
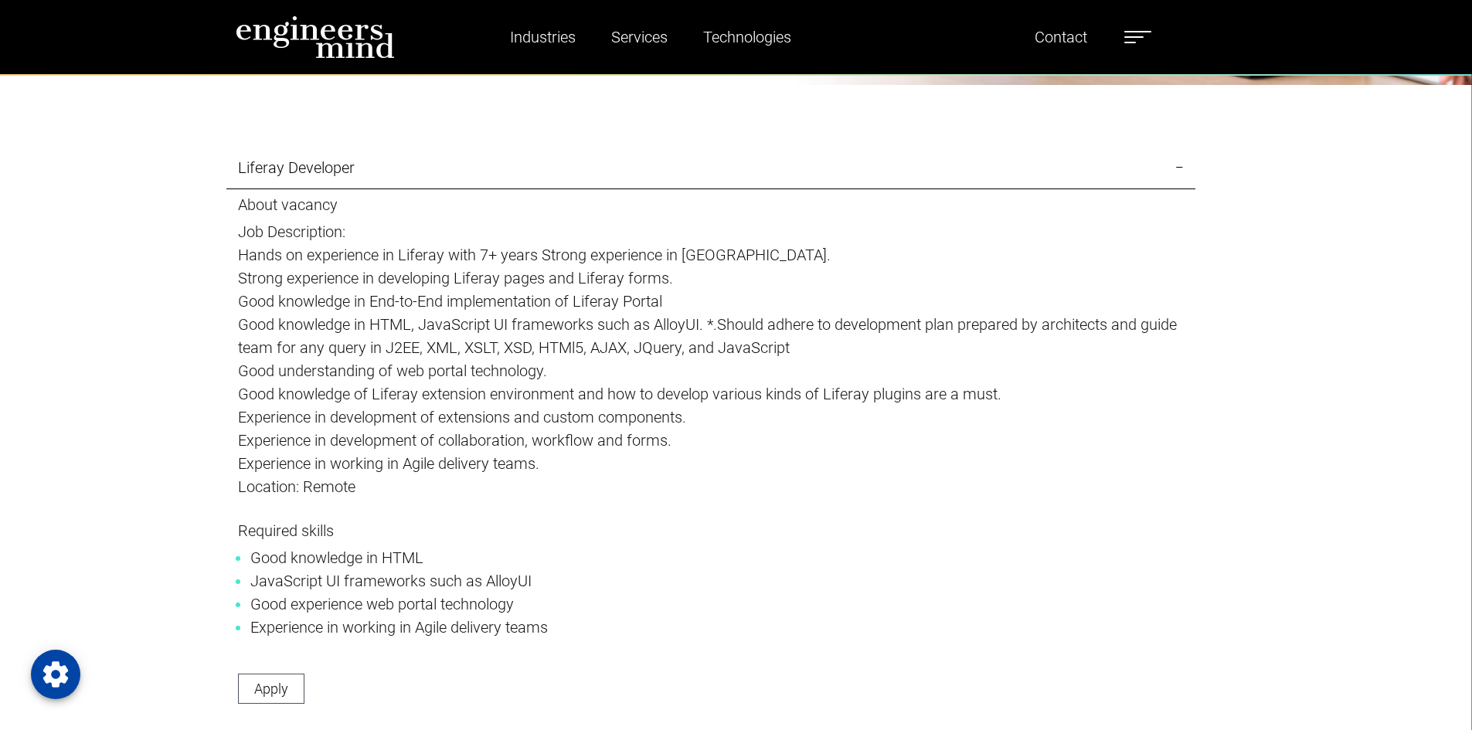
scroll to position [1941, 0]
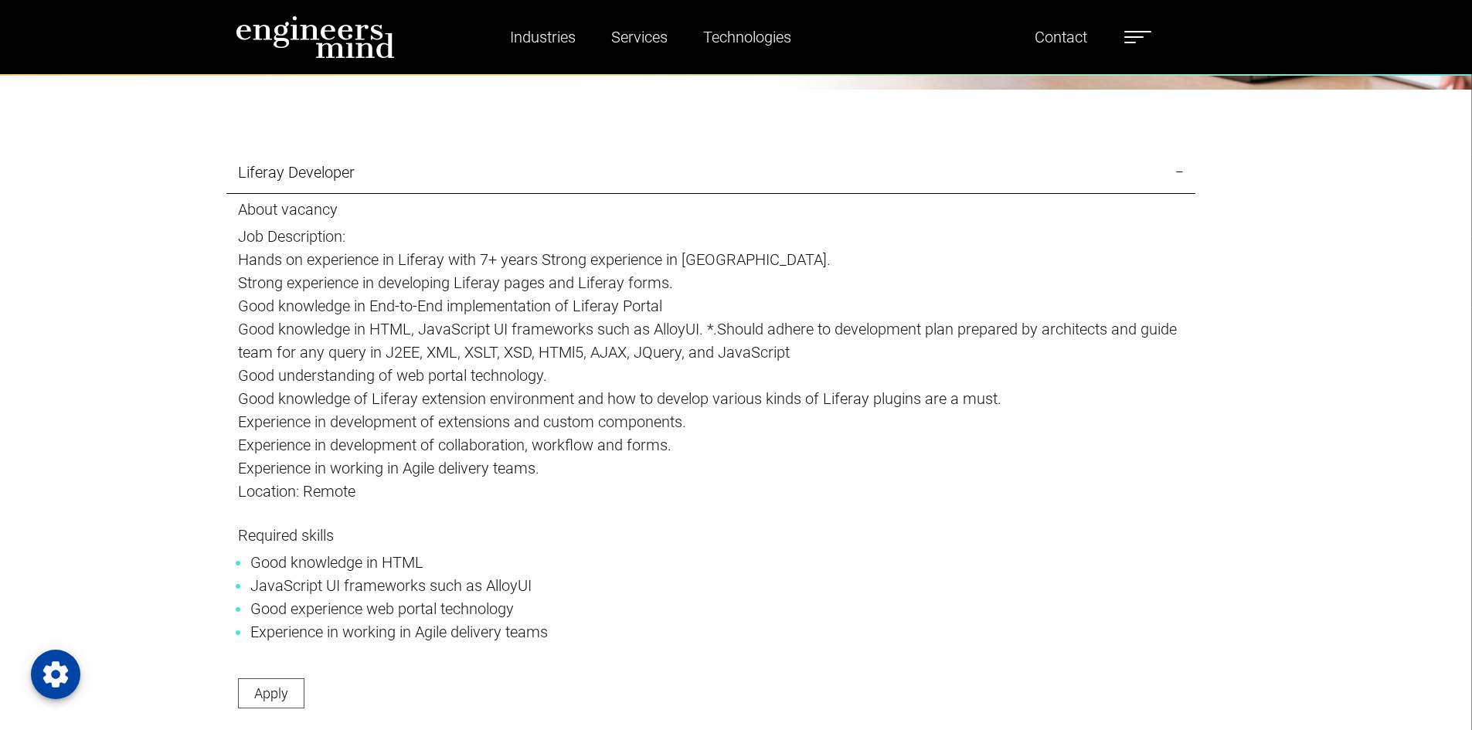
click at [710, 563] on li "Good knowledge in HTML" at bounding box center [710, 562] width 921 height 23
